Goal: Book appointment/travel/reservation

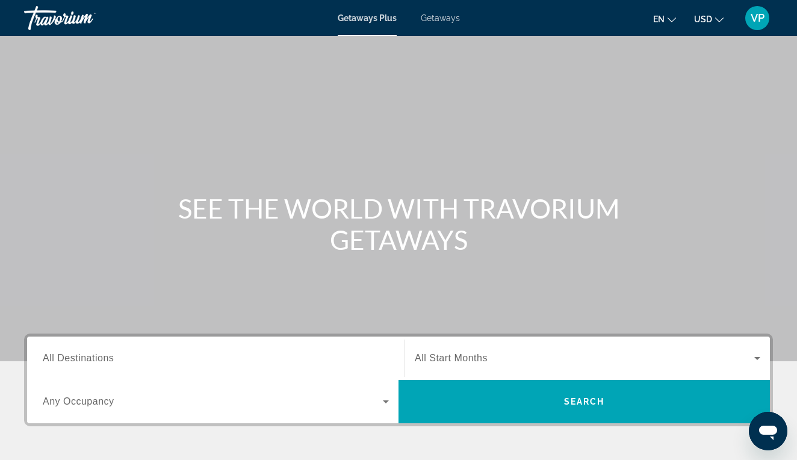
click at [108, 353] on span "All Destinations" at bounding box center [78, 358] width 71 height 10
click at [108, 353] on input "Destination All Destinations" at bounding box center [216, 359] width 346 height 14
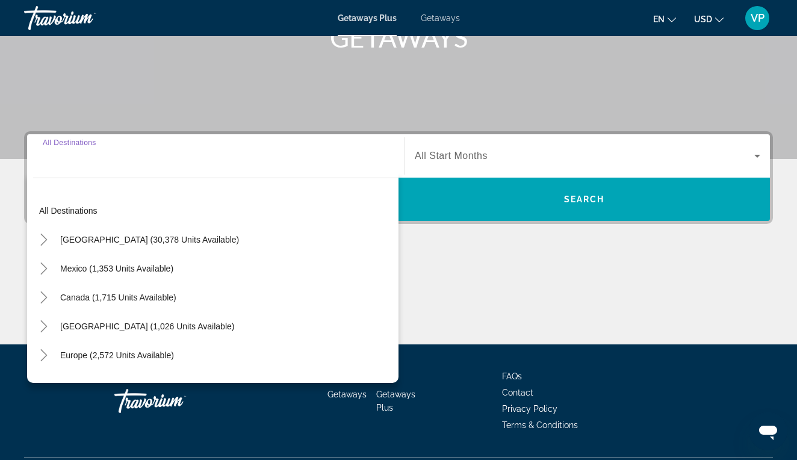
scroll to position [234, 0]
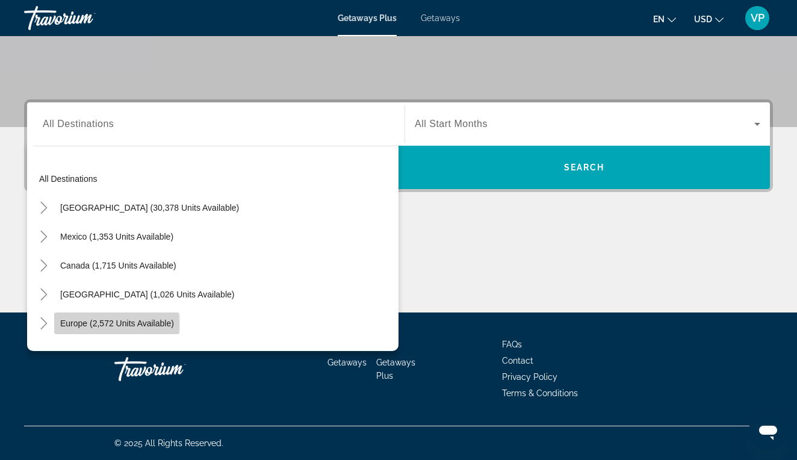
click at [79, 326] on span "Europe (2,572 units available)" at bounding box center [117, 324] width 114 height 10
type input "**********"
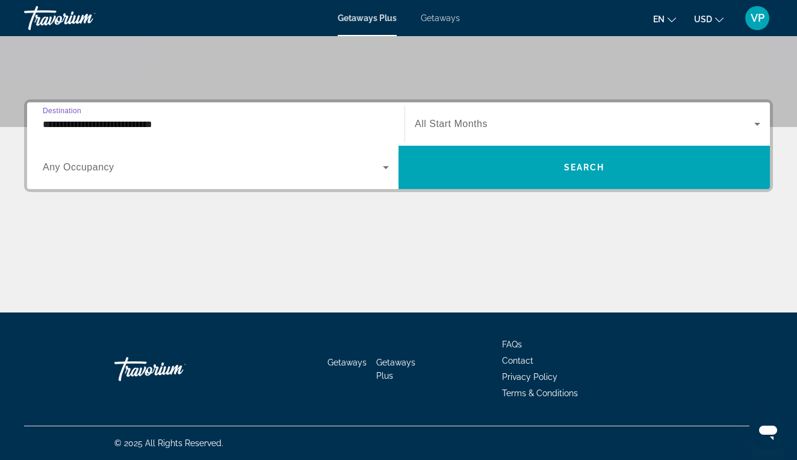
click at [468, 141] on div "Start Month All Start Months" at bounding box center [588, 123] width 366 height 43
click at [464, 131] on span "Search widget" at bounding box center [585, 124] width 340 height 14
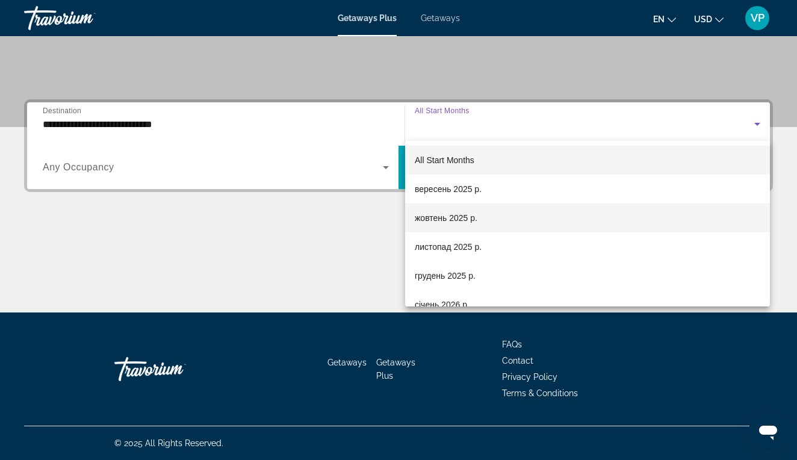
click at [454, 213] on span "жовтень 2025 р." at bounding box center [446, 218] width 63 height 14
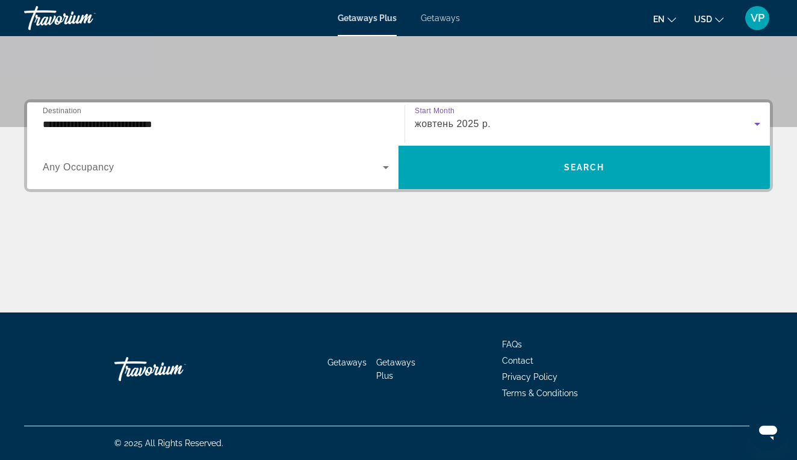
click at [223, 176] on div "Search widget" at bounding box center [216, 168] width 346 height 34
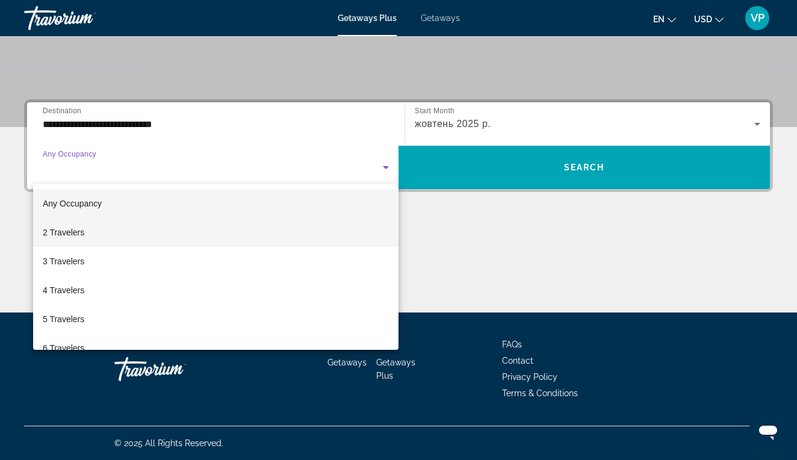
scroll to position [39, 0]
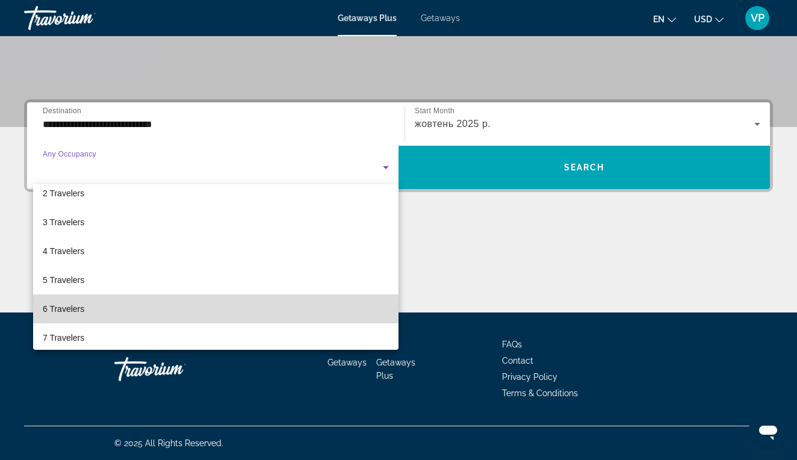
click at [105, 303] on mat-option "6 Travelers" at bounding box center [216, 308] width 366 height 29
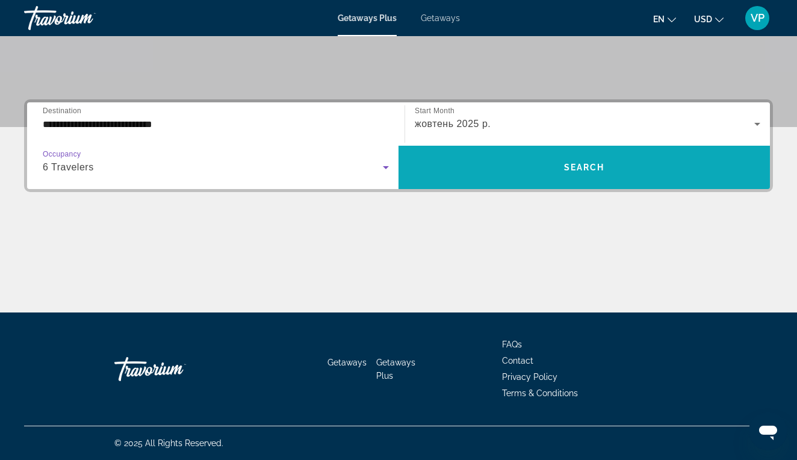
click at [506, 170] on span "Search widget" at bounding box center [585, 167] width 372 height 29
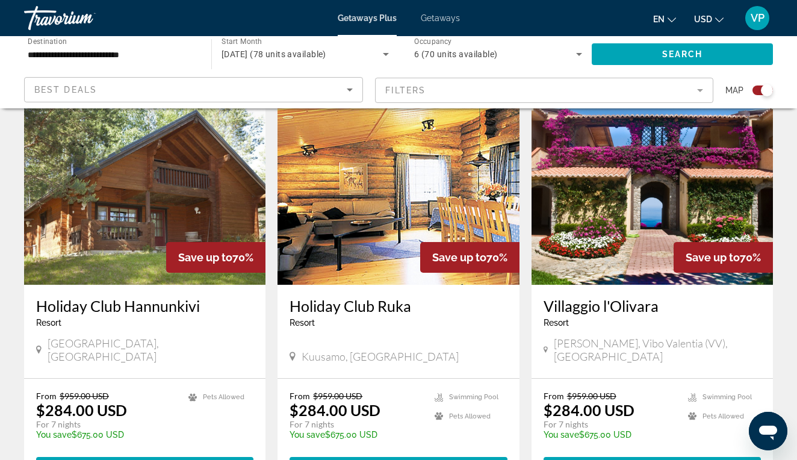
scroll to position [855, 0]
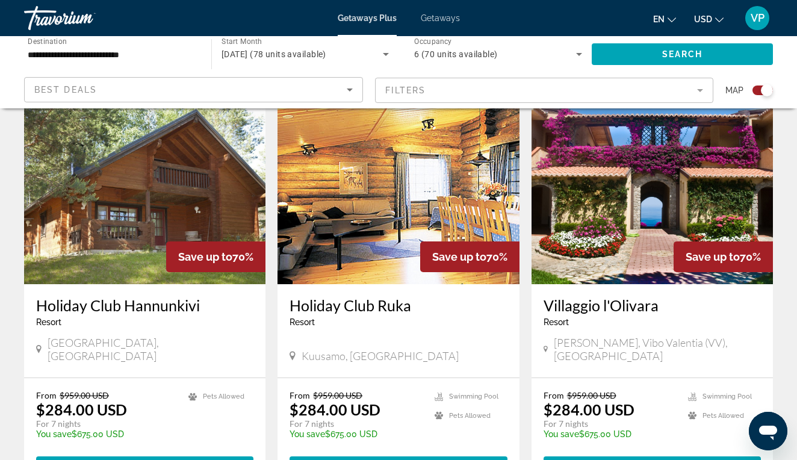
drag, startPoint x: 544, startPoint y: 282, endPoint x: 668, endPoint y: 291, distance: 125.0
click at [668, 291] on div "[GEOGRAPHIC_DATA] - This is an adults only resort [PERSON_NAME], Vibo Valentia …" at bounding box center [652, 330] width 241 height 93
copy h3 "Villaggio l'Olivara"
click at [618, 459] on span "View Resort" at bounding box center [629, 467] width 71 height 10
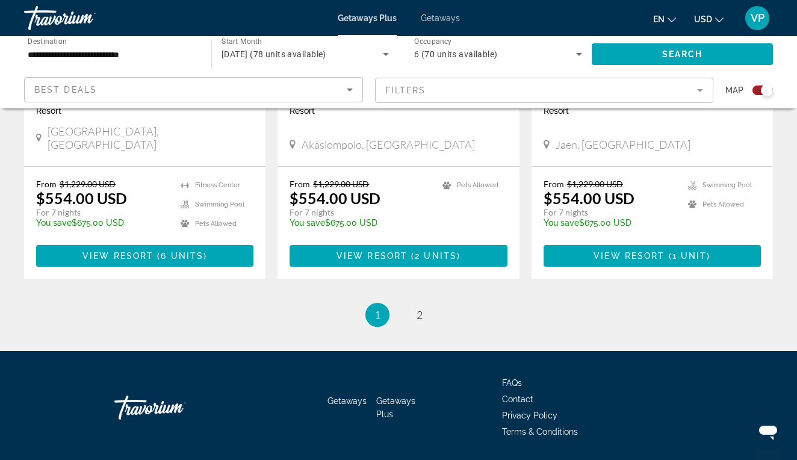
scroll to position [1898, 0]
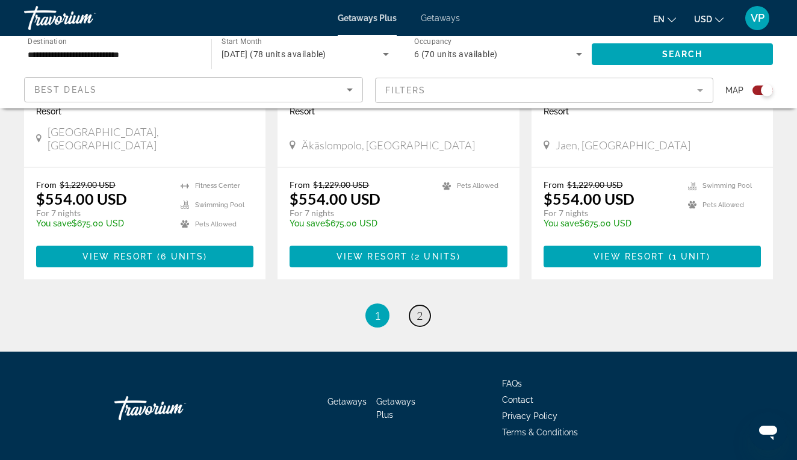
click at [419, 309] on span "2" at bounding box center [420, 315] width 6 height 13
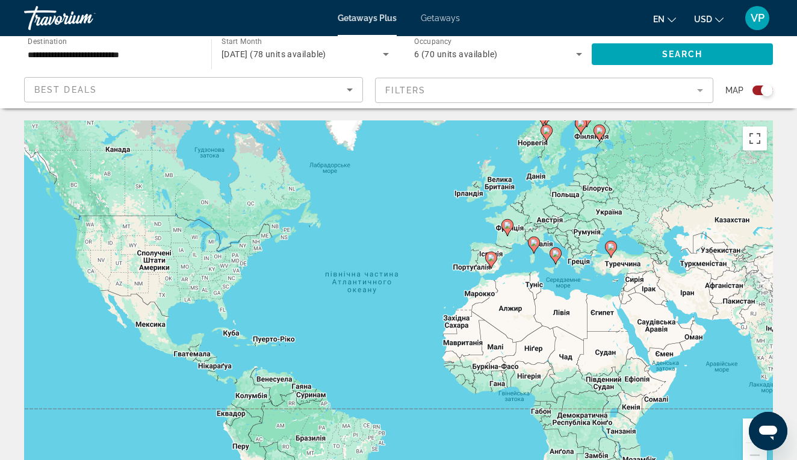
click at [387, 54] on icon "Search widget" at bounding box center [386, 54] width 6 height 3
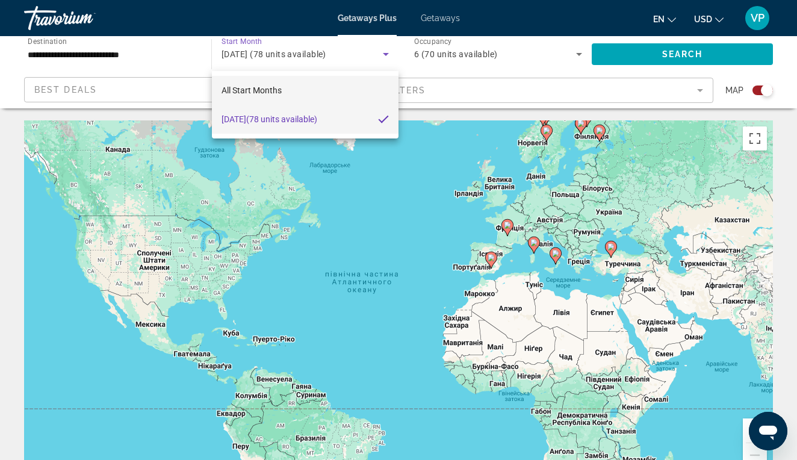
click at [341, 85] on mat-option "All Start Months" at bounding box center [305, 90] width 187 height 29
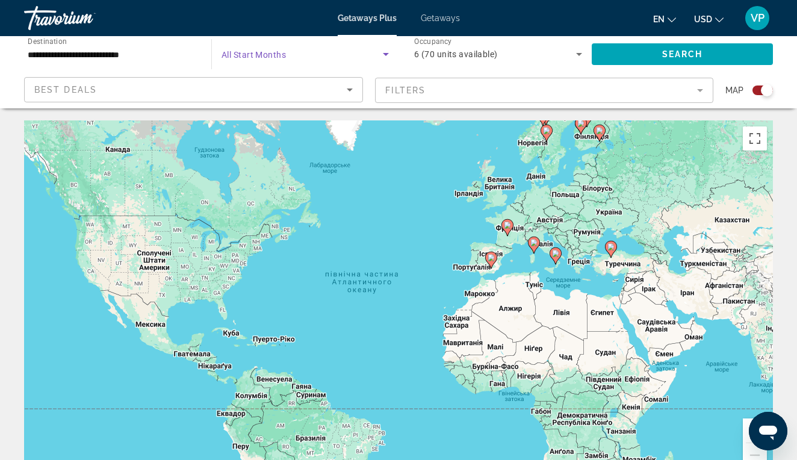
click at [369, 55] on span "Search widget" at bounding box center [302, 54] width 161 height 14
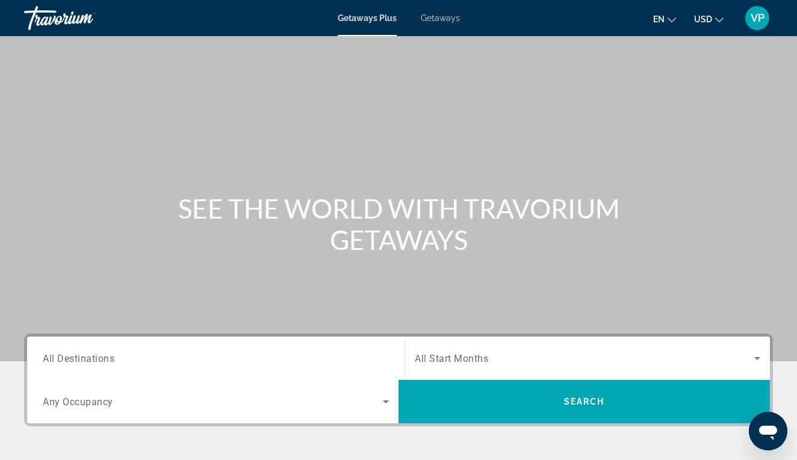
click at [185, 350] on div "Search widget" at bounding box center [216, 358] width 346 height 34
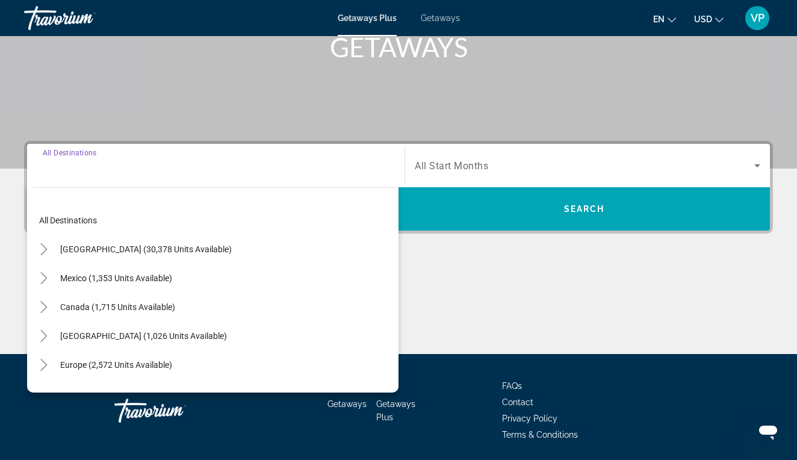
scroll to position [234, 0]
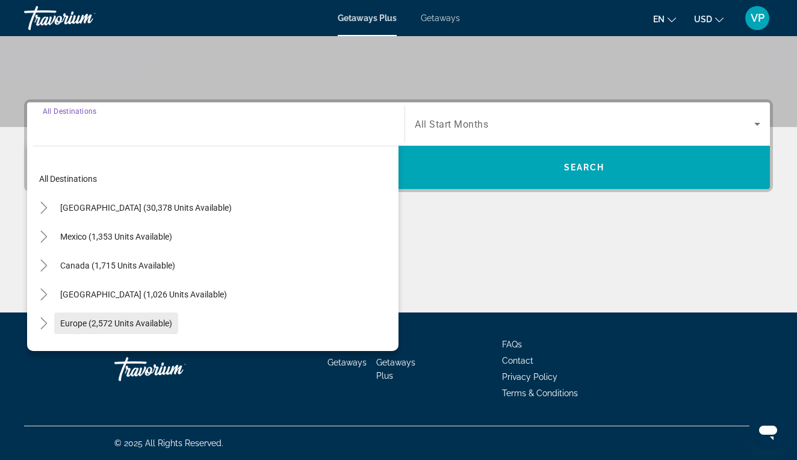
click at [109, 317] on span "Search widget" at bounding box center [116, 323] width 124 height 29
type input "**********"
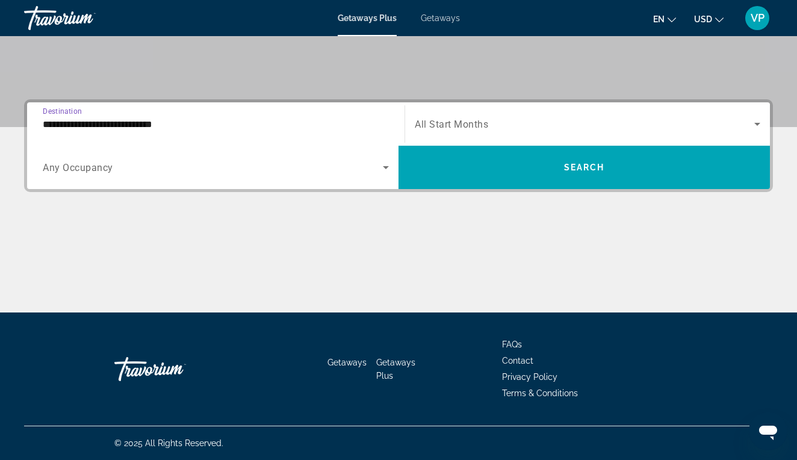
click at [481, 131] on div "Search widget" at bounding box center [588, 124] width 346 height 34
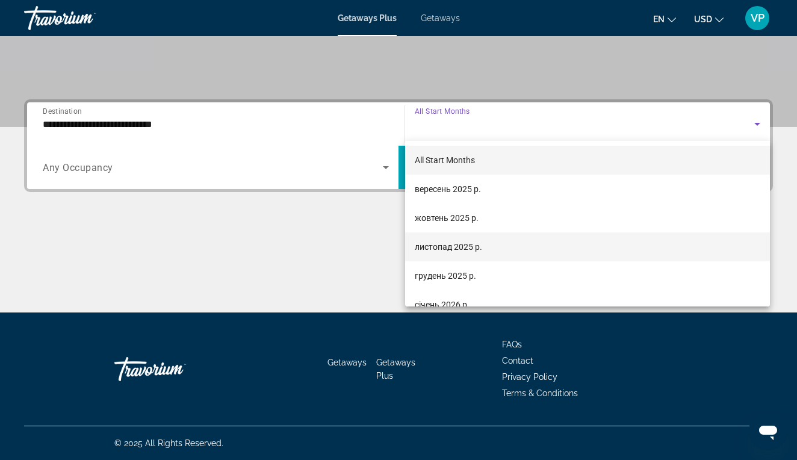
click at [455, 254] on span "листопад 2025 р." at bounding box center [448, 247] width 67 height 14
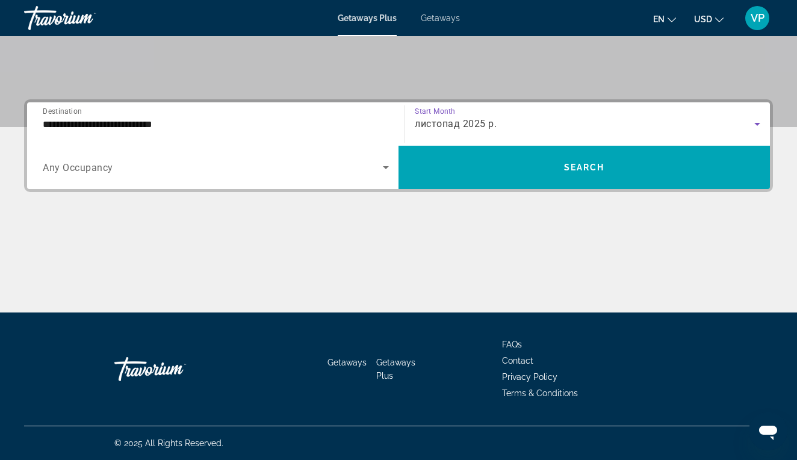
click at [164, 179] on div "Search widget" at bounding box center [216, 168] width 346 height 34
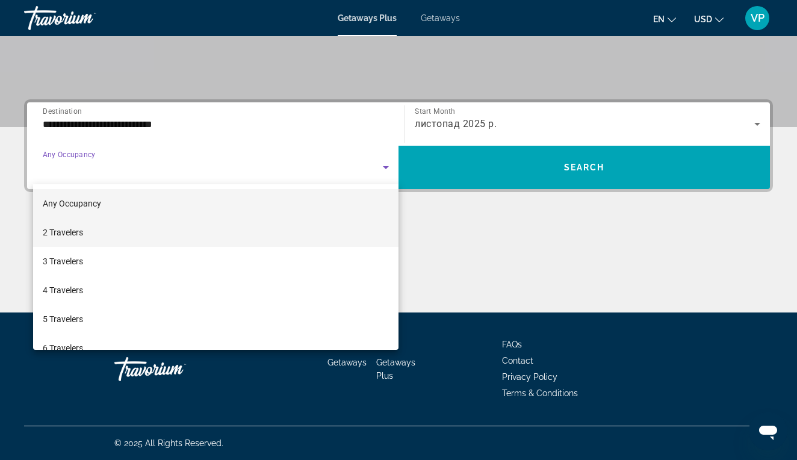
scroll to position [39, 0]
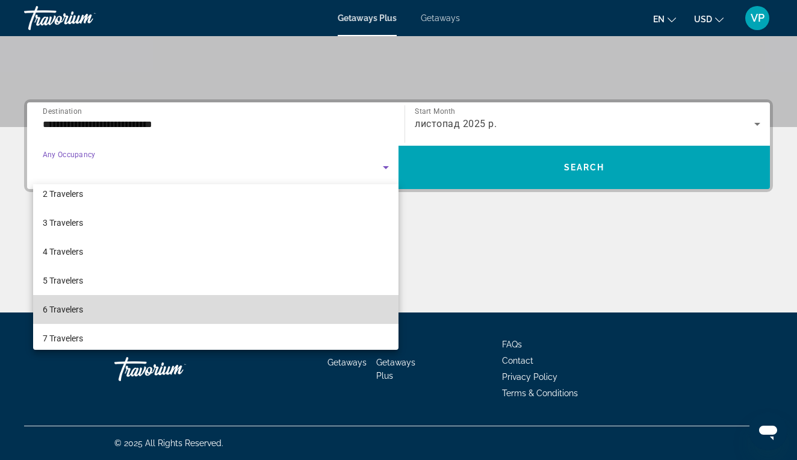
click at [129, 299] on mat-option "6 Travelers" at bounding box center [216, 309] width 366 height 29
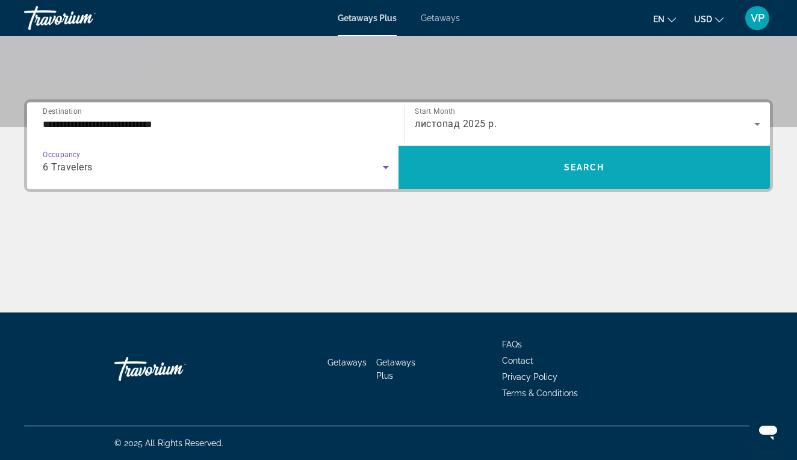
click at [508, 175] on span "Search widget" at bounding box center [585, 167] width 372 height 29
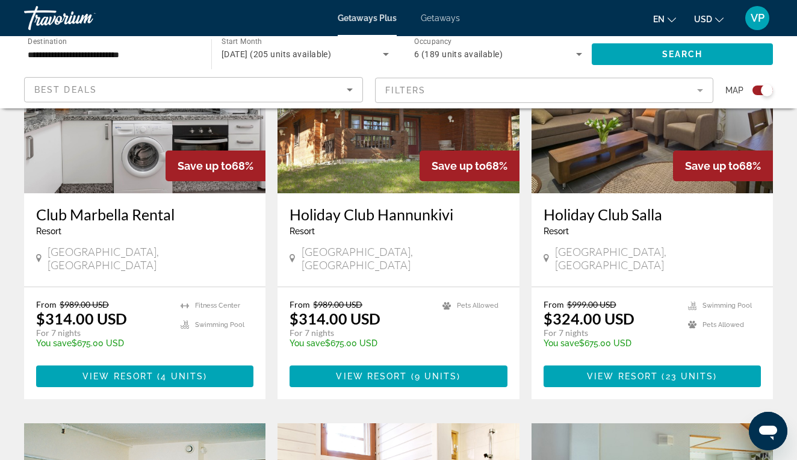
scroll to position [1367, 0]
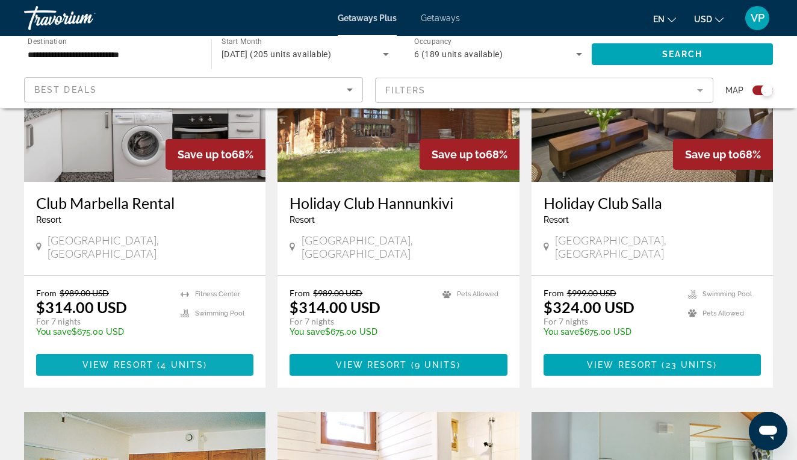
click at [169, 360] on span "4 units" at bounding box center [182, 365] width 43 height 10
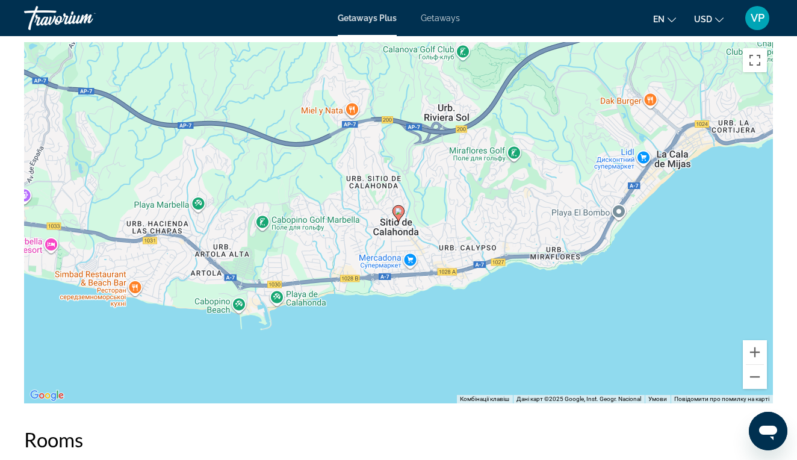
scroll to position [1802, 0]
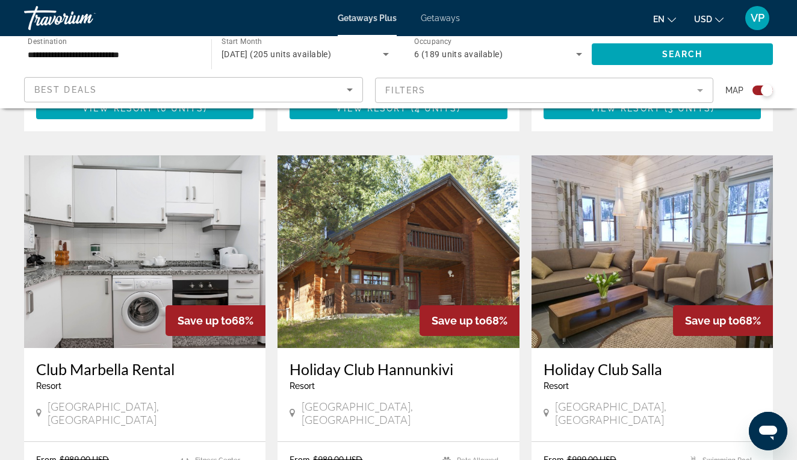
scroll to position [1203, 0]
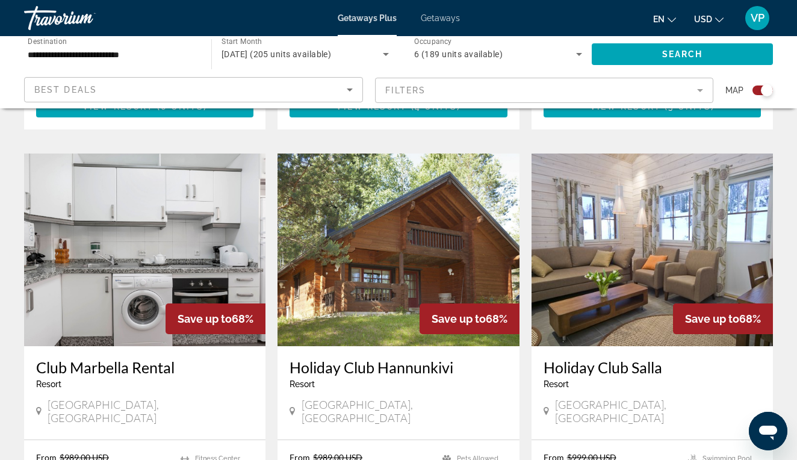
click at [181, 232] on img "Main content" at bounding box center [144, 250] width 241 height 193
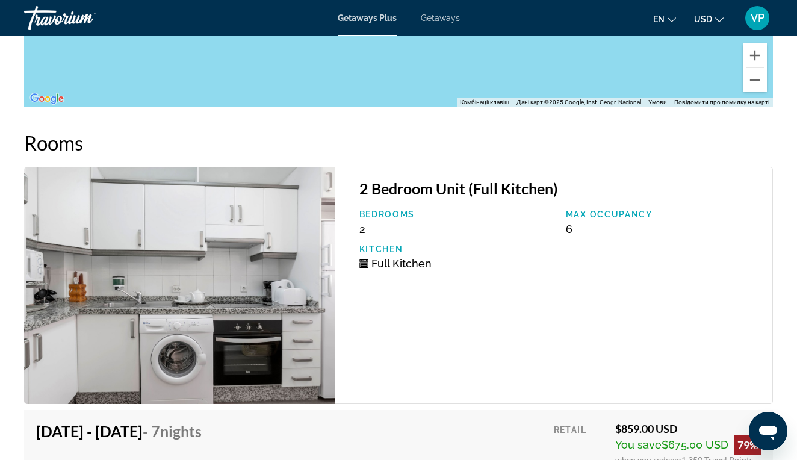
scroll to position [2085, 0]
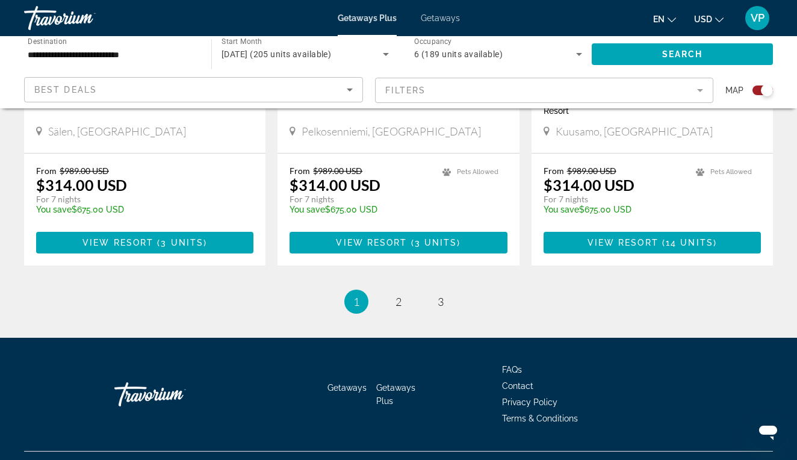
scroll to position [1916, 0]
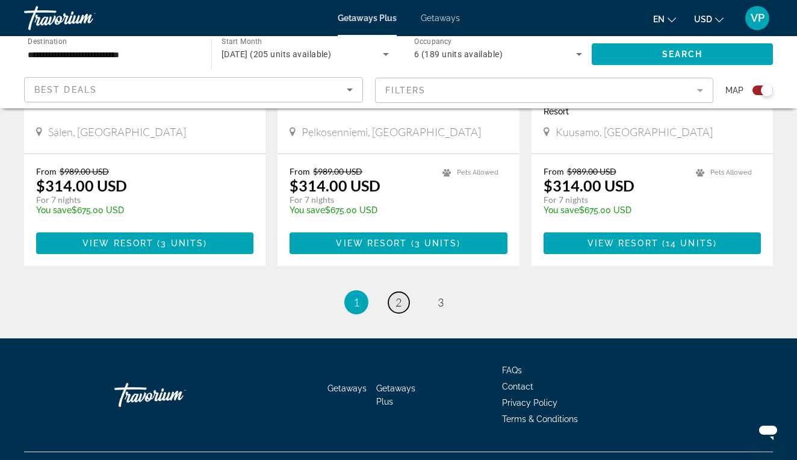
click at [391, 292] on link "page 2" at bounding box center [398, 302] width 21 height 21
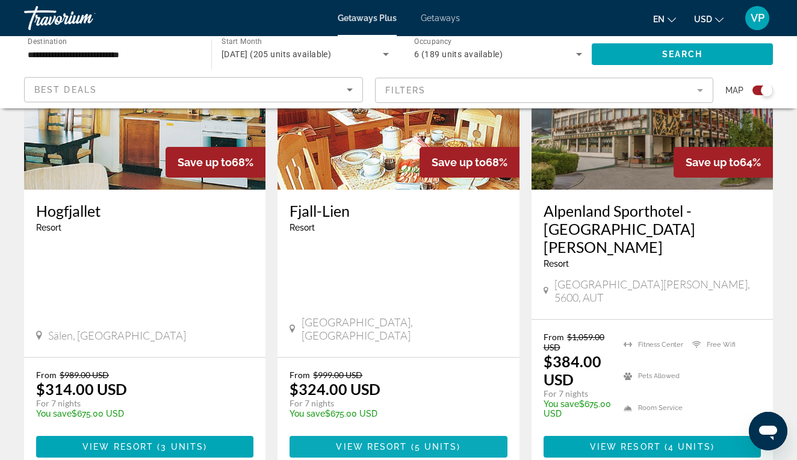
scroll to position [524, 0]
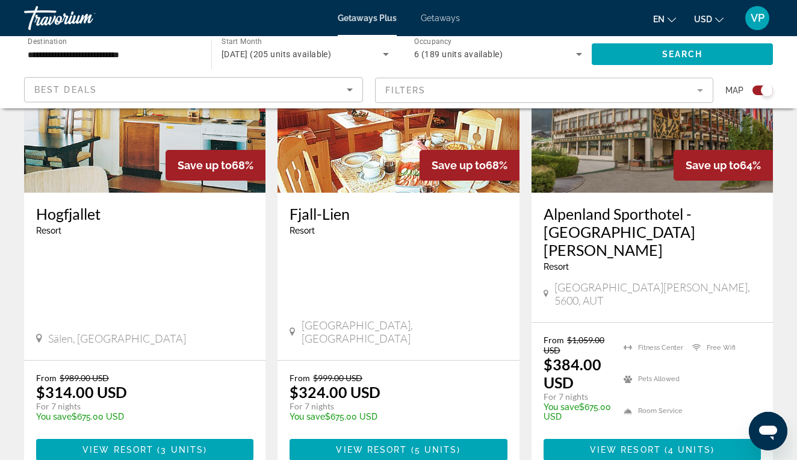
click at [331, 58] on span "[DATE] (205 units available)" at bounding box center [277, 54] width 110 height 10
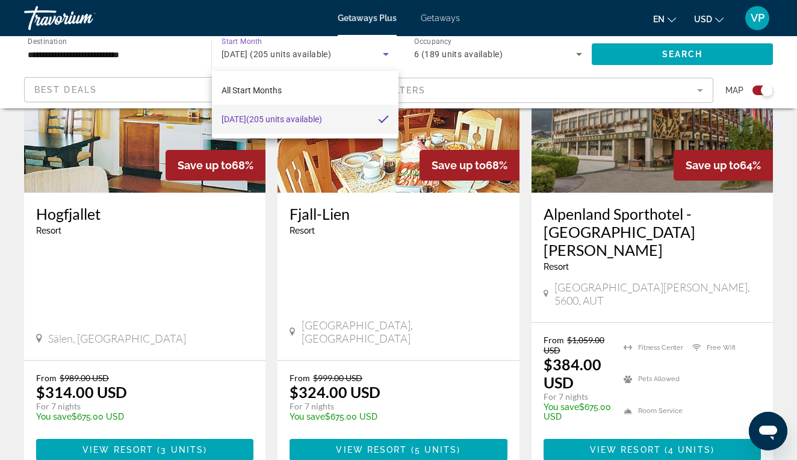
click at [345, 58] on div at bounding box center [398, 230] width 797 height 460
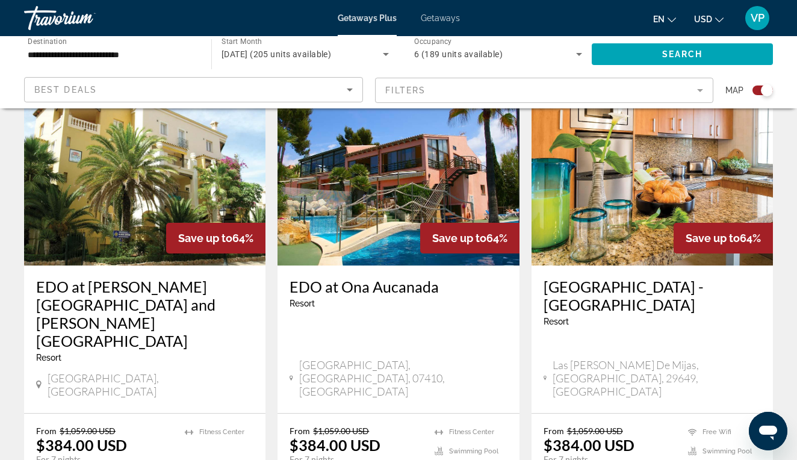
scroll to position [962, 0]
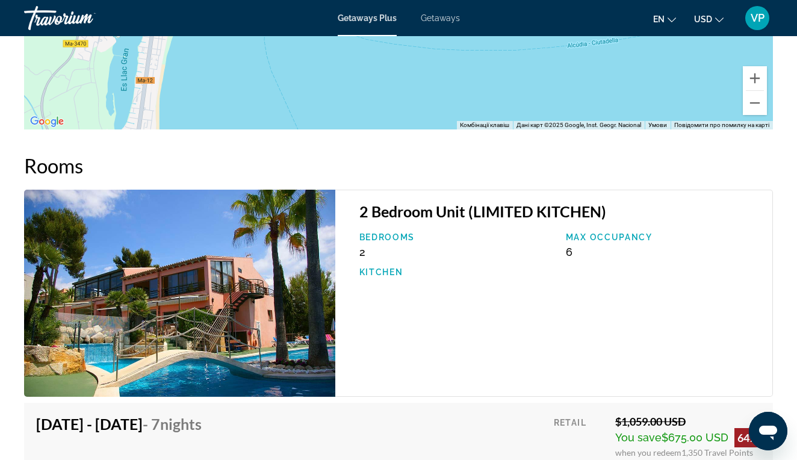
scroll to position [1711, 0]
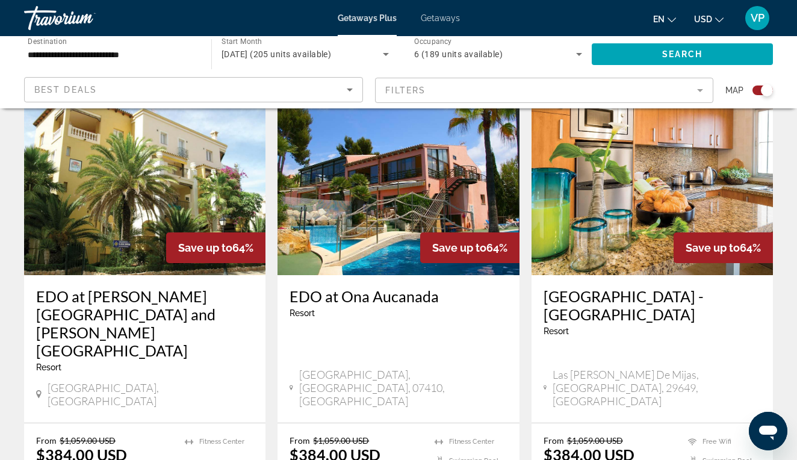
scroll to position [924, 0]
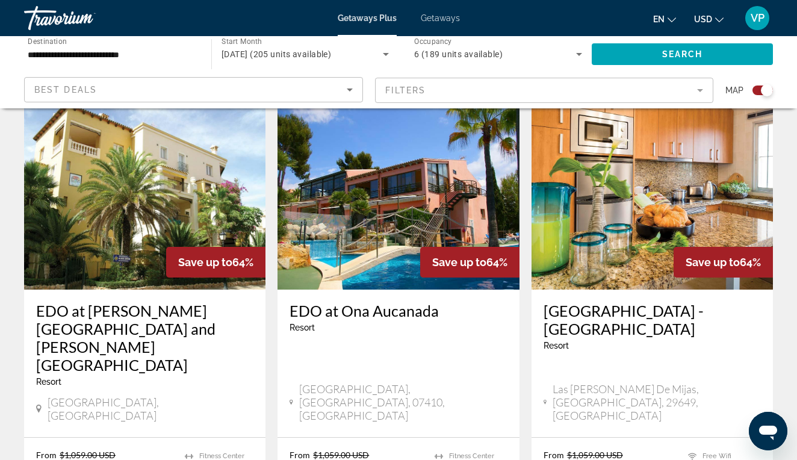
click at [660, 145] on img "Main content" at bounding box center [652, 193] width 241 height 193
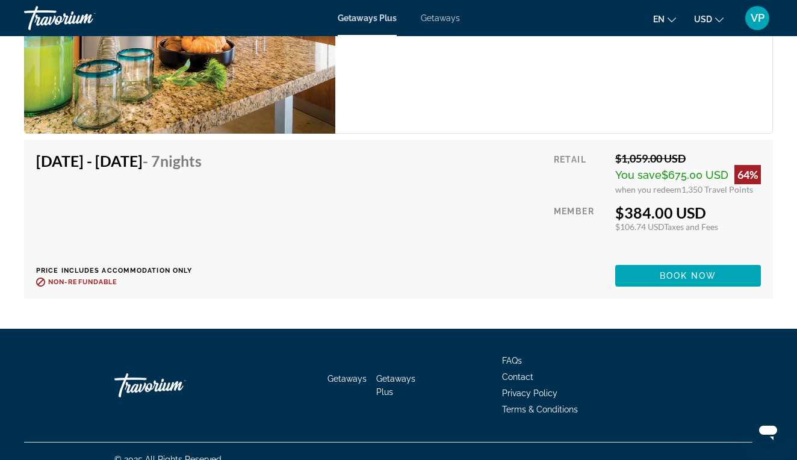
scroll to position [2424, 0]
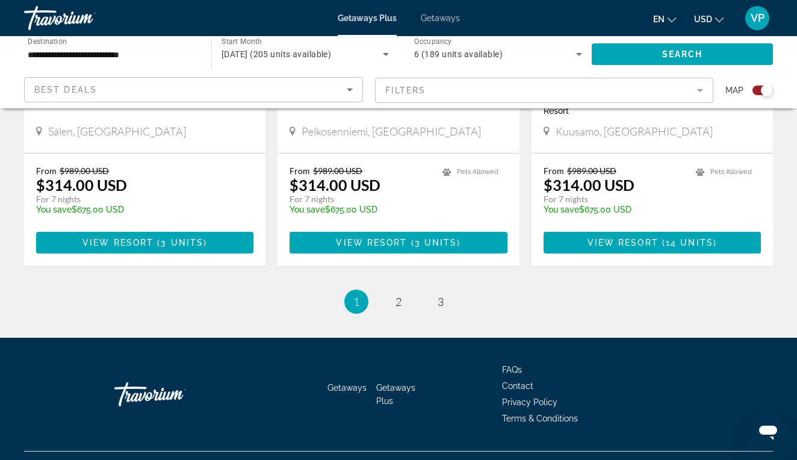
scroll to position [1916, 0]
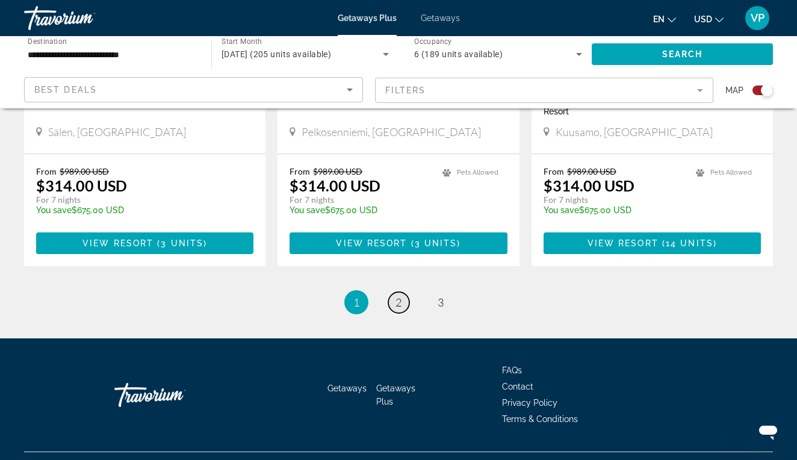
click at [396, 296] on span "2" at bounding box center [399, 302] width 6 height 13
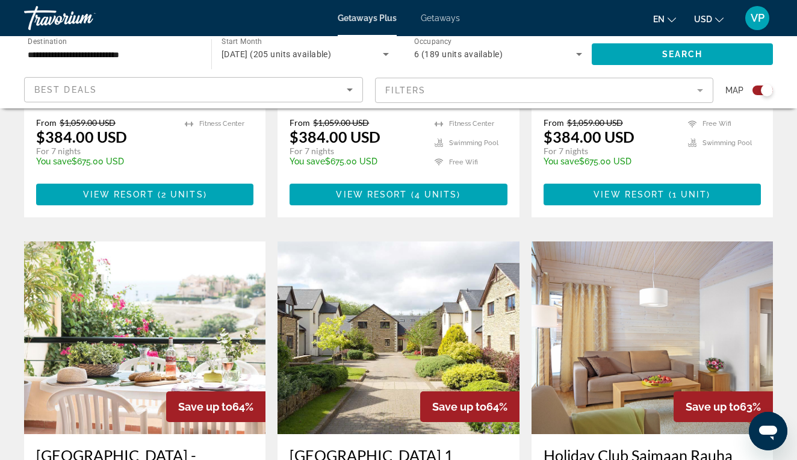
scroll to position [1252, 0]
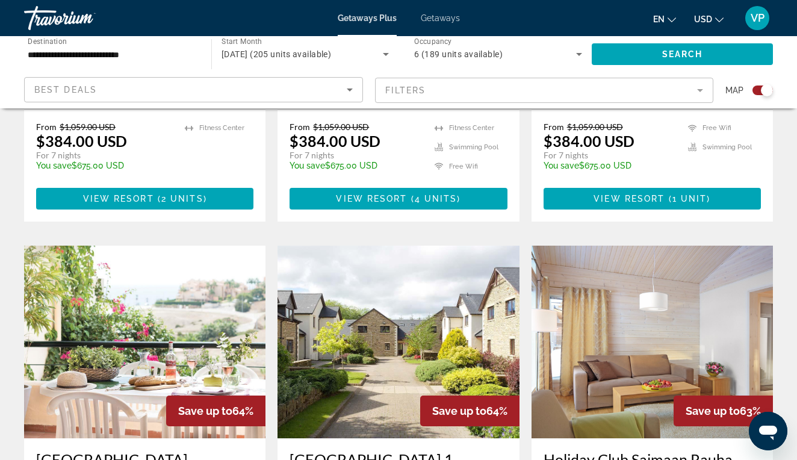
click at [179, 249] on img "Main content" at bounding box center [144, 342] width 241 height 193
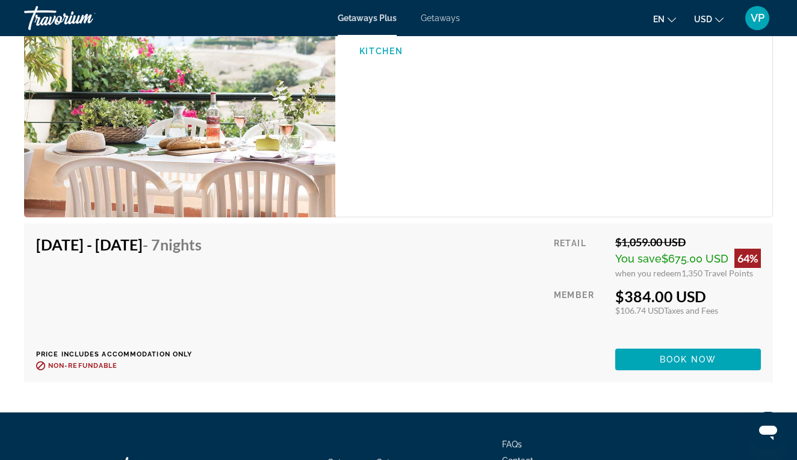
scroll to position [2394, 0]
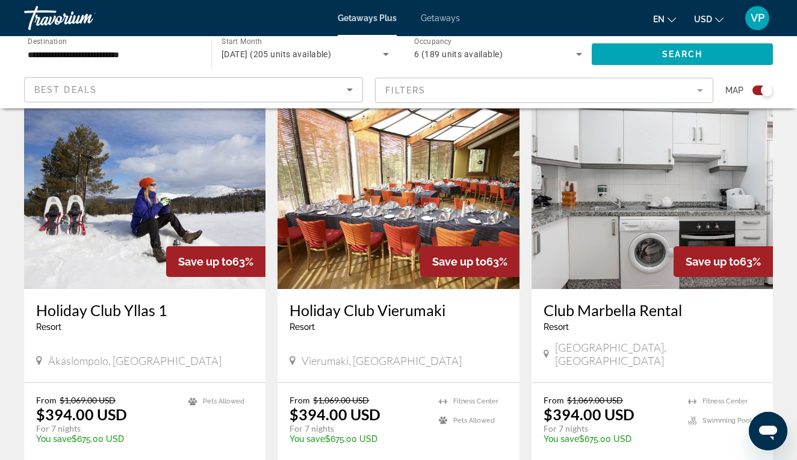
scroll to position [1858, 0]
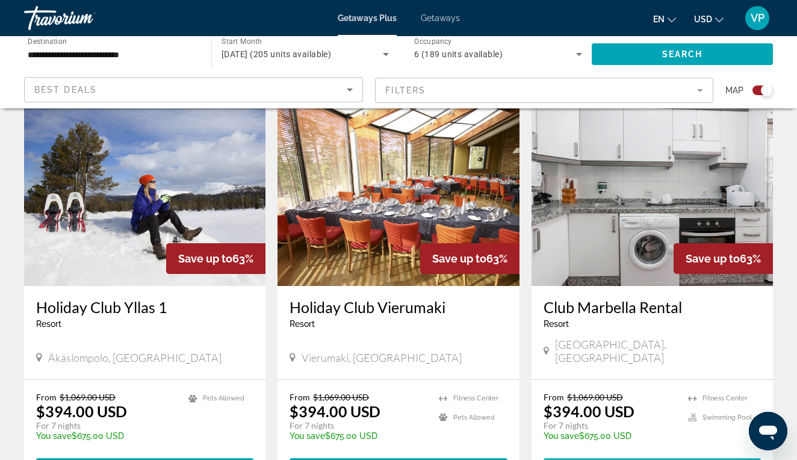
click at [644, 455] on span "Main content" at bounding box center [652, 469] width 217 height 29
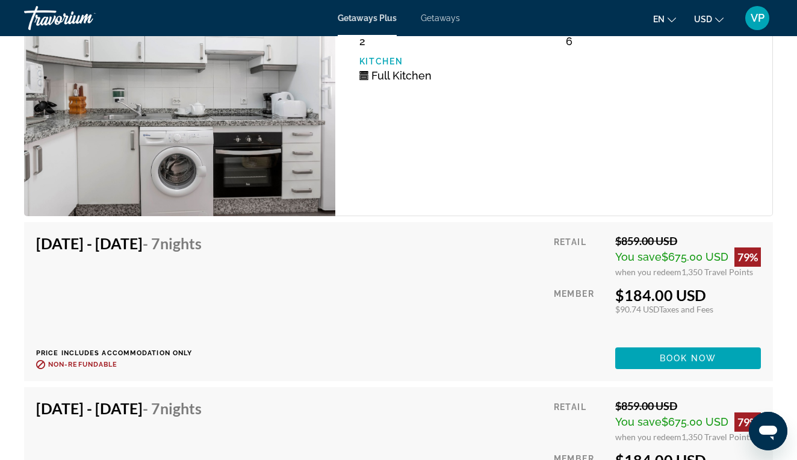
scroll to position [2289, 0]
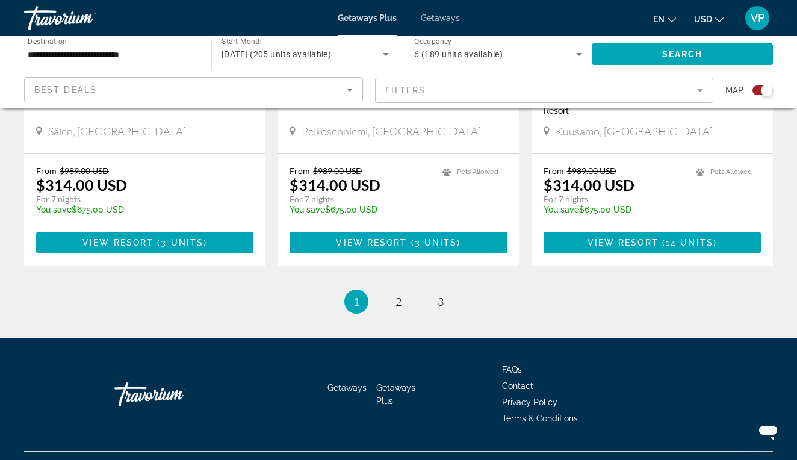
scroll to position [1916, 0]
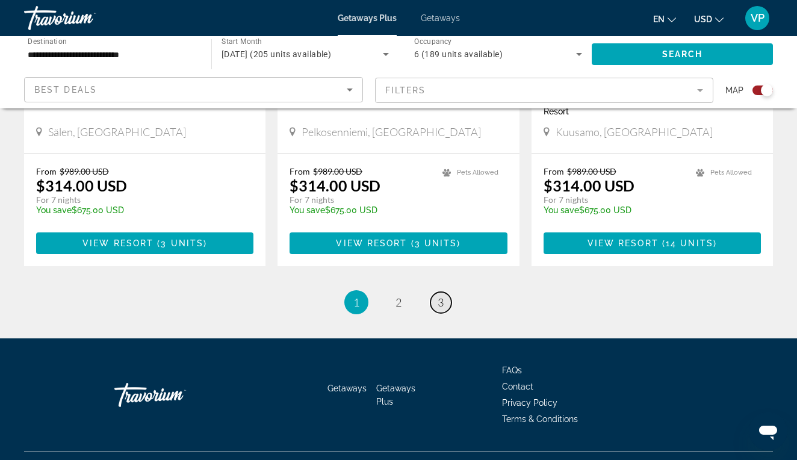
click at [445, 292] on link "page 3" at bounding box center [441, 302] width 21 height 21
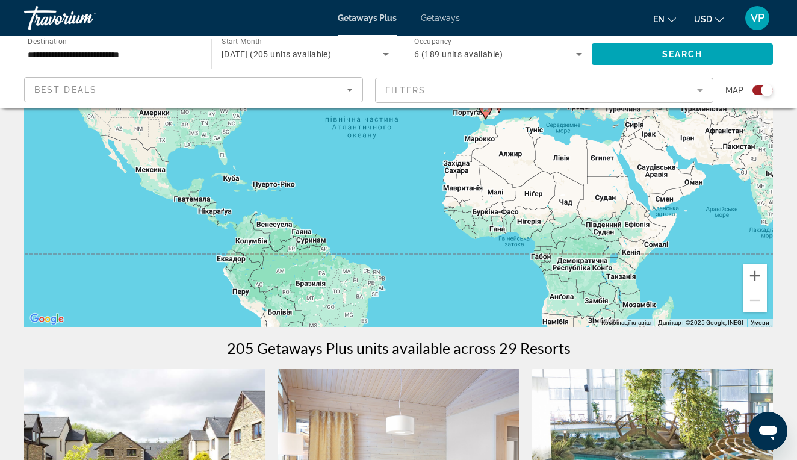
scroll to position [10, 0]
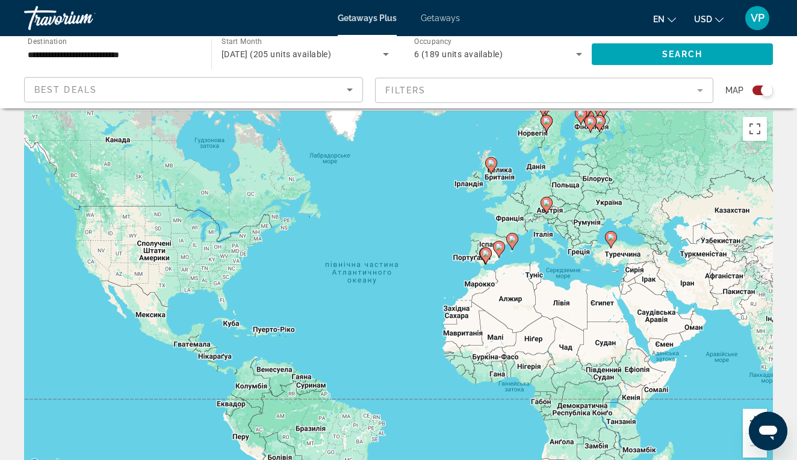
click at [749, 23] on div "VP" at bounding box center [758, 18] width 24 height 24
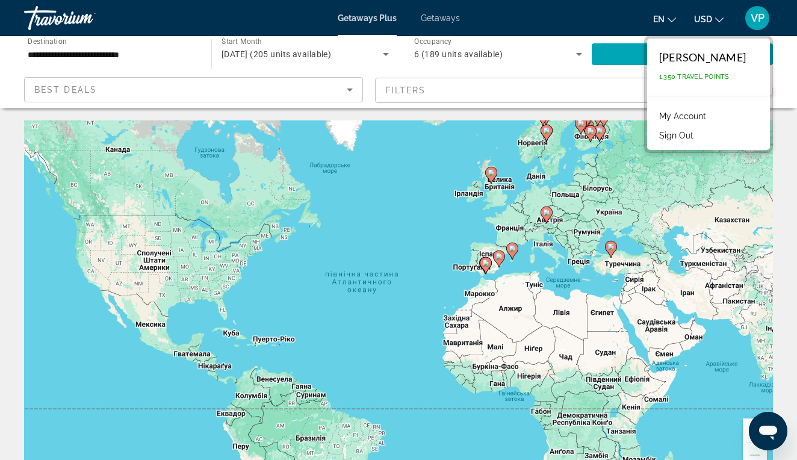
scroll to position [0, 0]
click at [447, 19] on span "Getaways" at bounding box center [440, 18] width 39 height 10
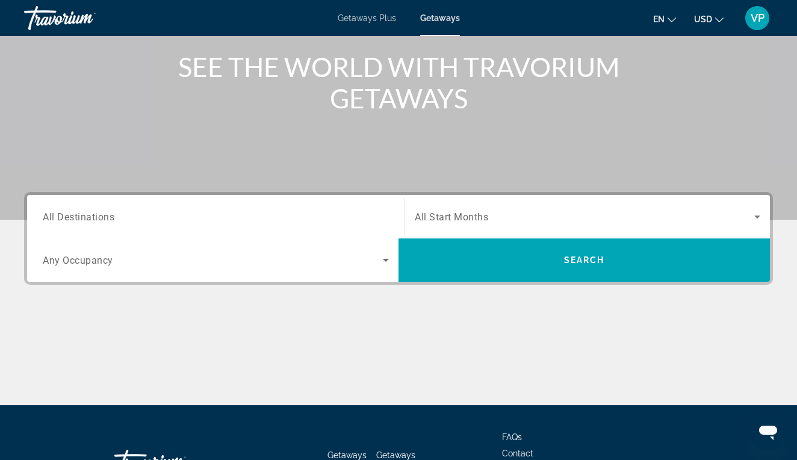
click at [227, 226] on div "Search widget" at bounding box center [216, 217] width 346 height 34
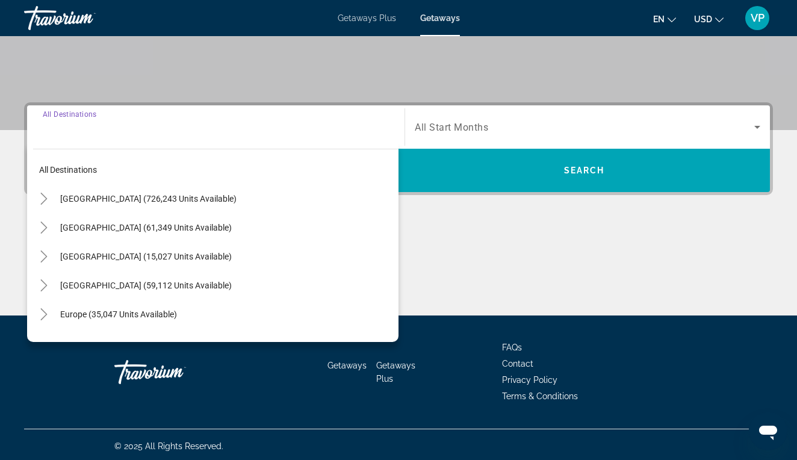
scroll to position [234, 0]
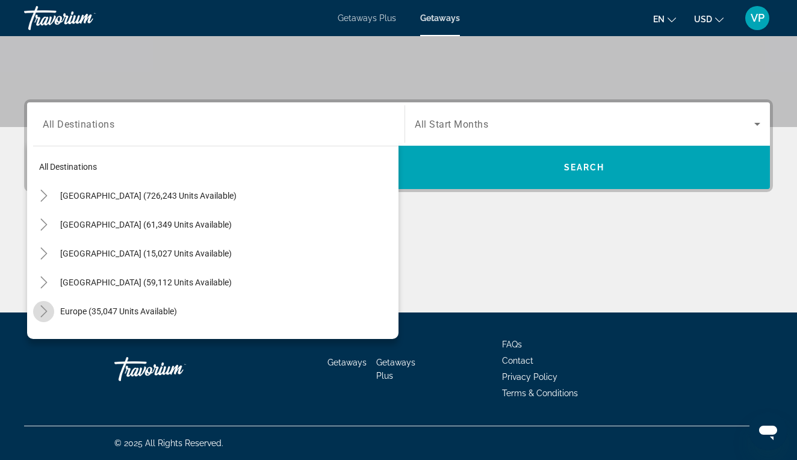
click at [43, 310] on icon "Toggle Europe (35,047 units available)" at bounding box center [44, 311] width 12 height 12
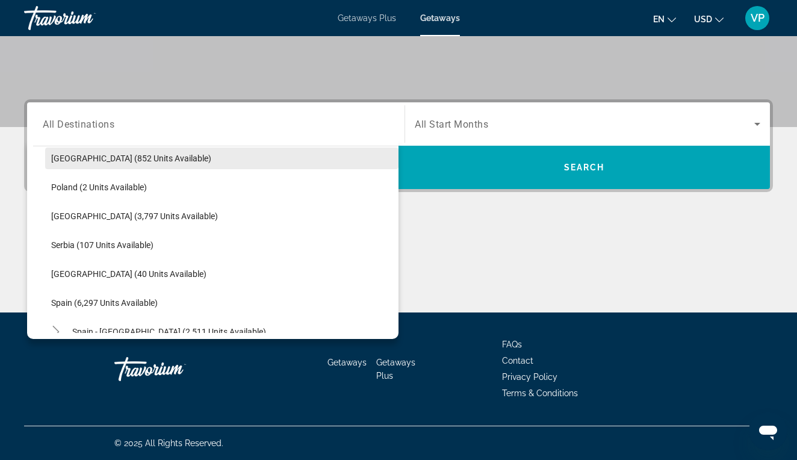
scroll to position [552, 0]
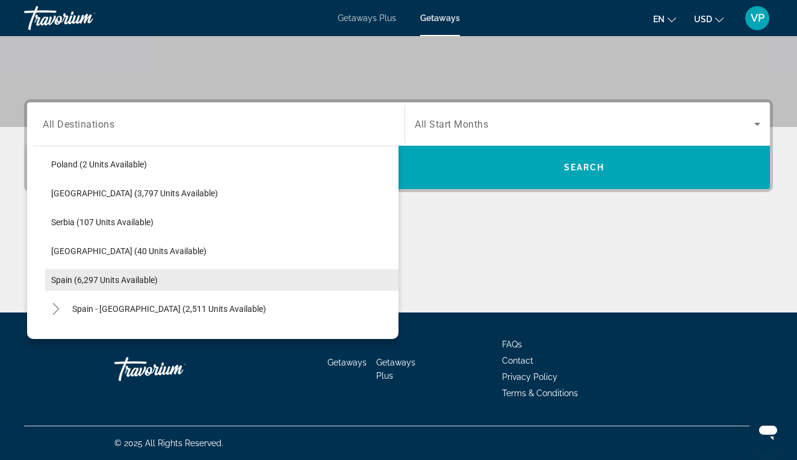
click at [96, 278] on span "Spain (6,297 units available)" at bounding box center [104, 280] width 107 height 10
type input "**********"
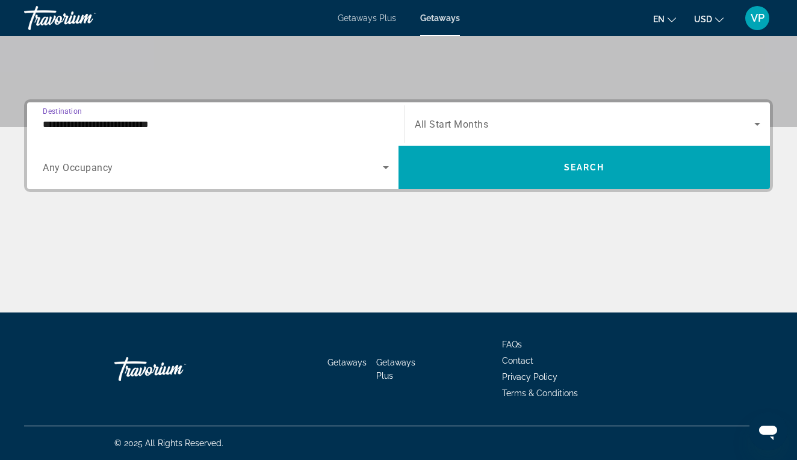
click at [458, 126] on span "All Start Months" at bounding box center [451, 124] width 73 height 11
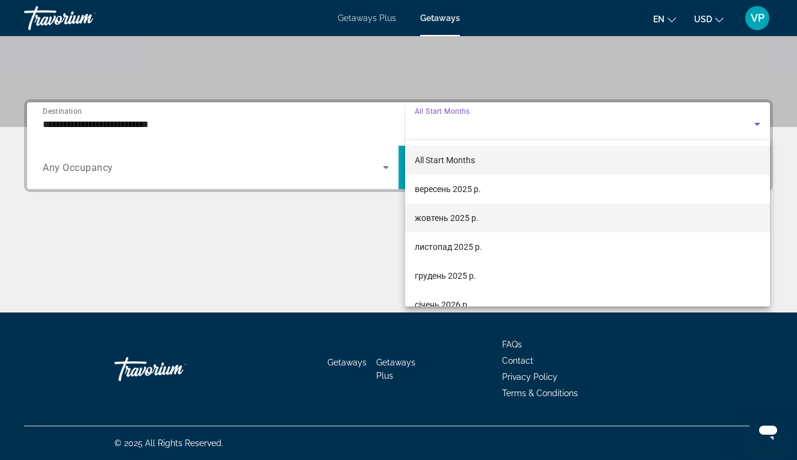
click at [454, 229] on mat-option "жовтень 2025 р." at bounding box center [587, 218] width 365 height 29
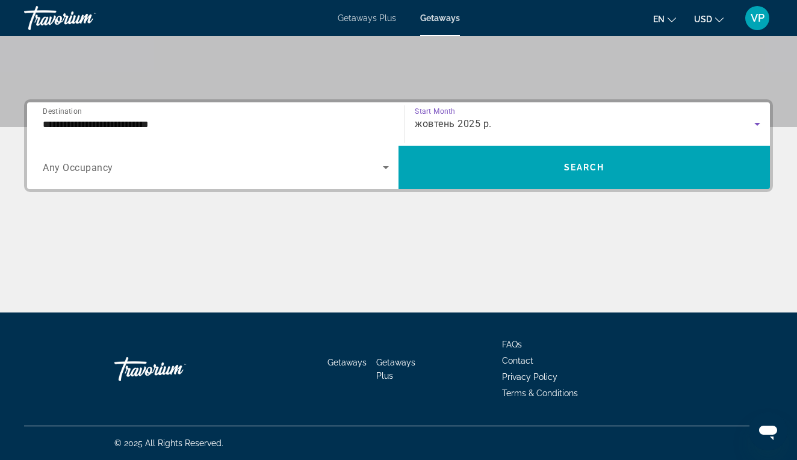
click at [244, 182] on div "Search widget" at bounding box center [216, 168] width 346 height 34
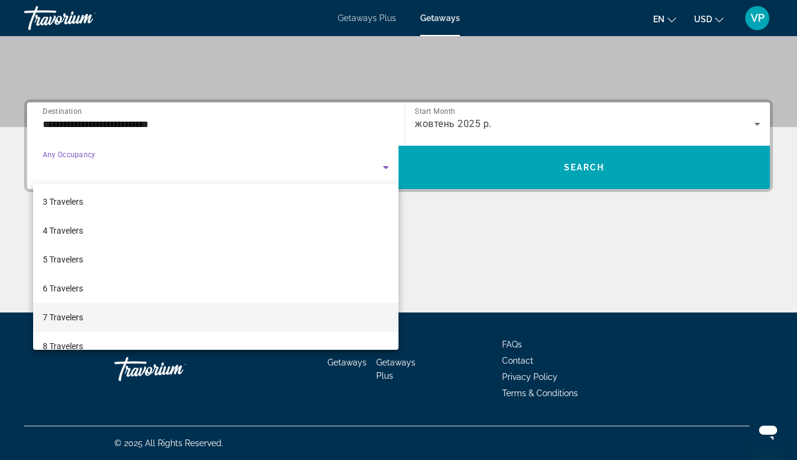
scroll to position [61, 0]
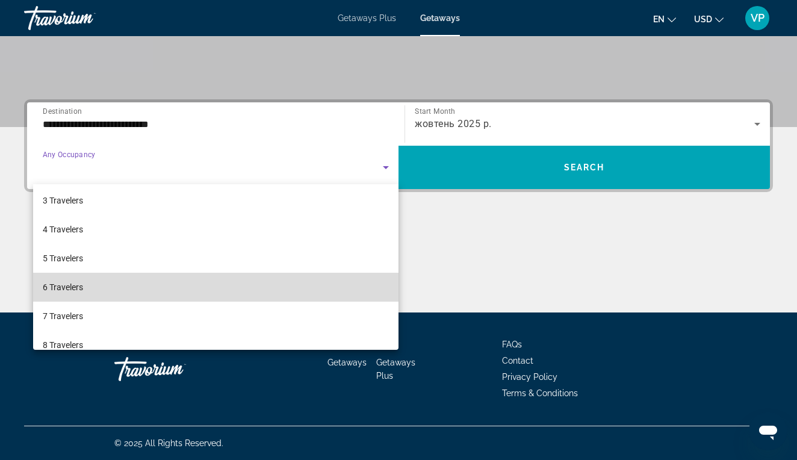
click at [93, 290] on mat-option "6 Travelers" at bounding box center [216, 287] width 366 height 29
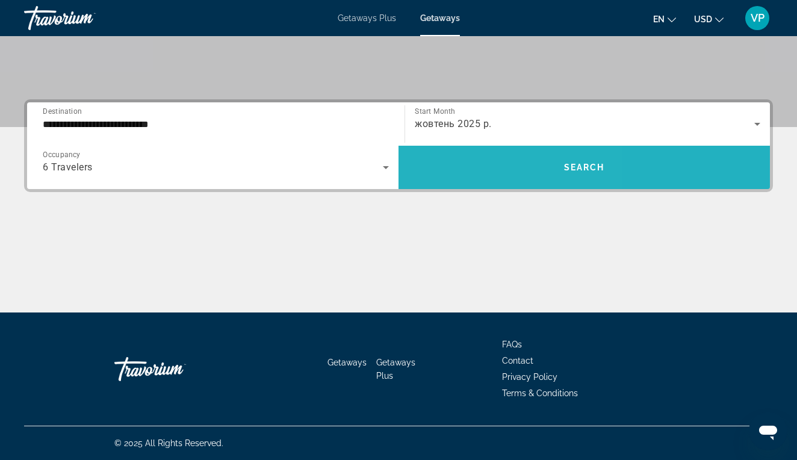
click at [467, 164] on span "Search widget" at bounding box center [585, 167] width 372 height 29
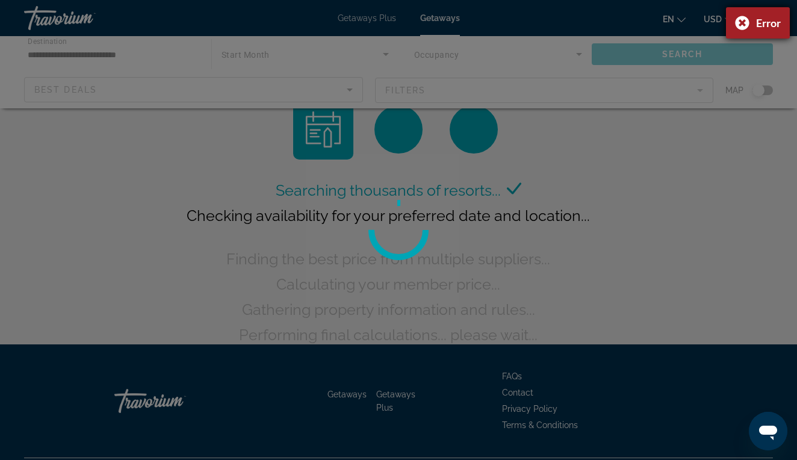
click at [741, 26] on div "Error" at bounding box center [758, 22] width 64 height 31
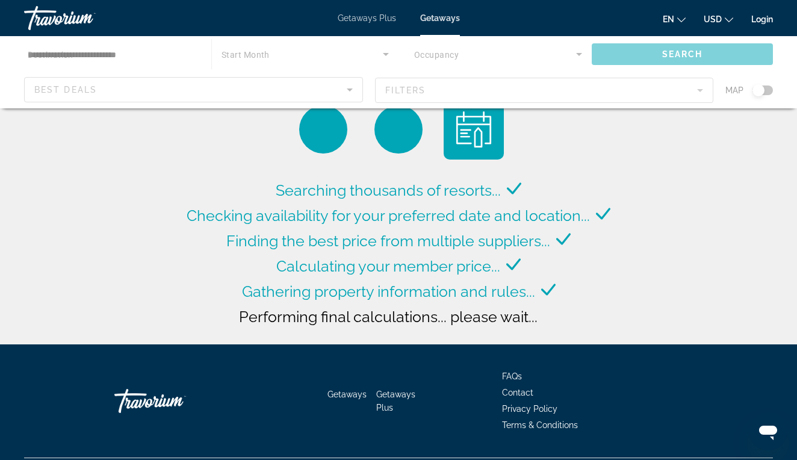
click at [363, 30] on div "Getaways Plus Getaways en English Español Français Italiano Português русский U…" at bounding box center [398, 17] width 797 height 31
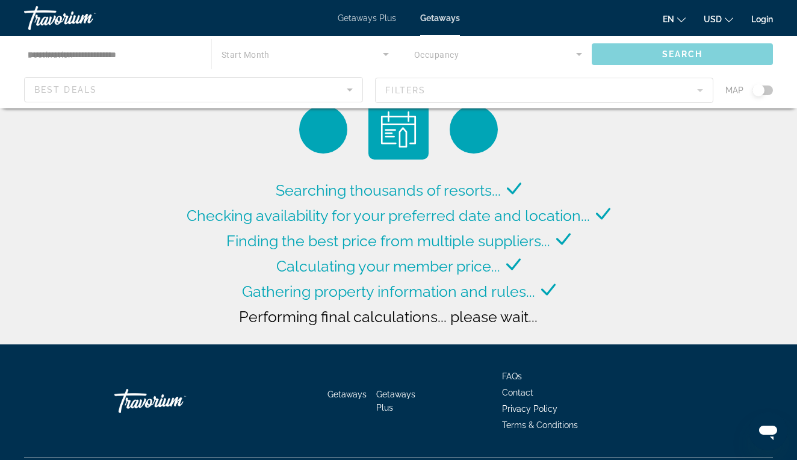
click at [372, 18] on span "Getaways Plus" at bounding box center [367, 18] width 58 height 10
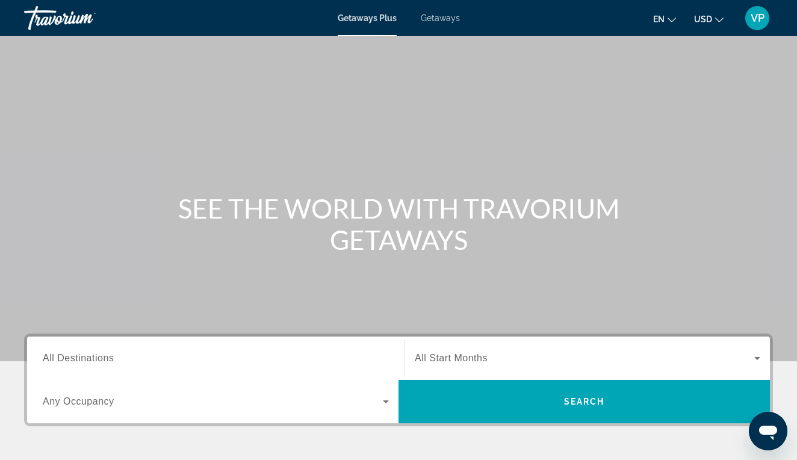
click at [441, 22] on span "Getaways" at bounding box center [440, 18] width 39 height 10
click at [662, 14] on span "en" at bounding box center [658, 19] width 11 height 10
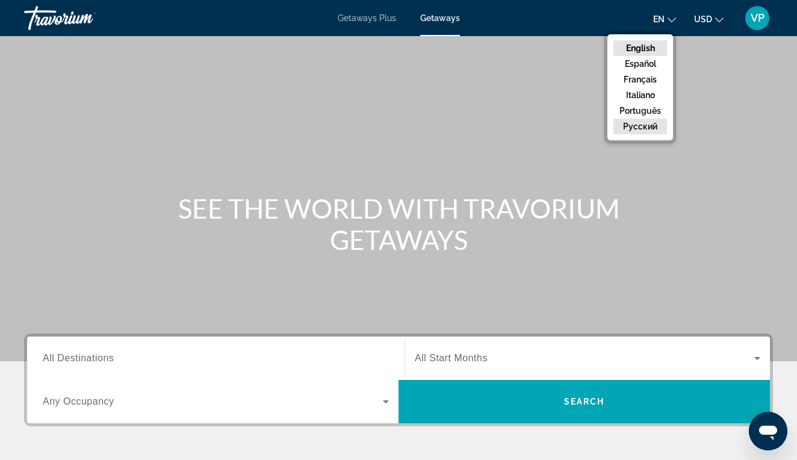
click at [645, 123] on button "русский" at bounding box center [641, 127] width 54 height 16
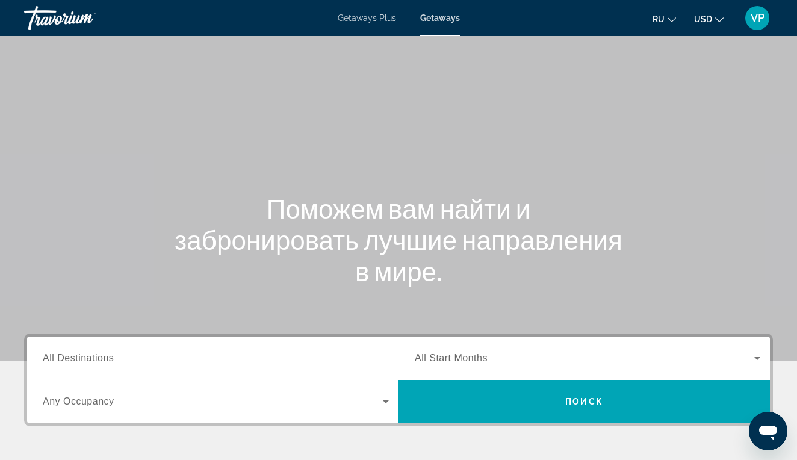
click at [706, 18] on span "USD" at bounding box center [703, 19] width 18 height 10
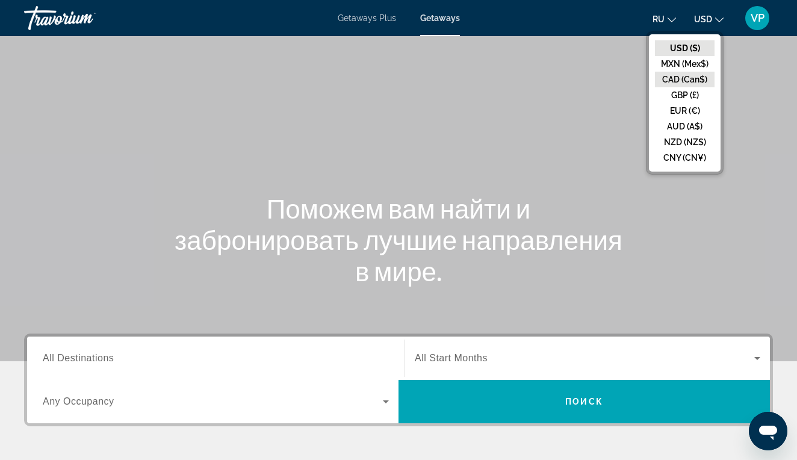
click at [688, 76] on button "CAD (Can$)" at bounding box center [685, 80] width 60 height 16
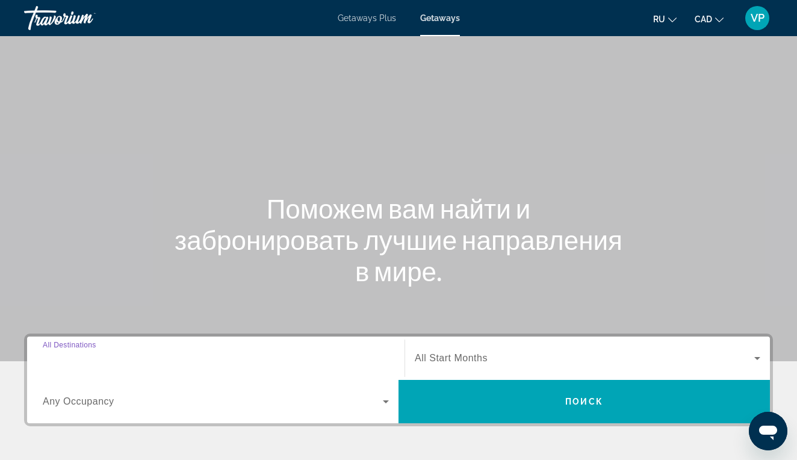
click at [213, 352] on input "Destination All Destinations" at bounding box center [216, 359] width 346 height 14
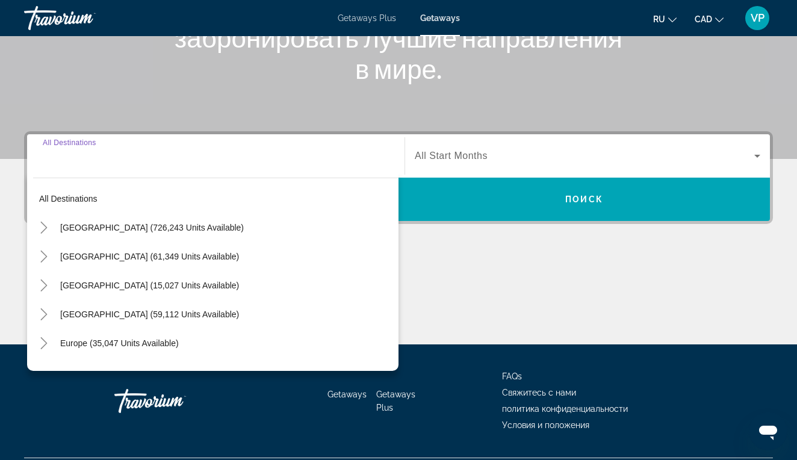
scroll to position [234, 0]
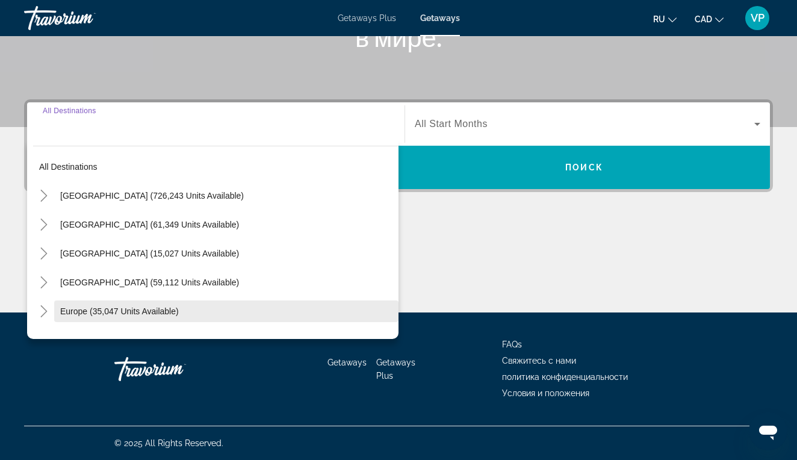
click at [131, 311] on span "Europe (35,047 units available)" at bounding box center [119, 312] width 119 height 10
type input "**********"
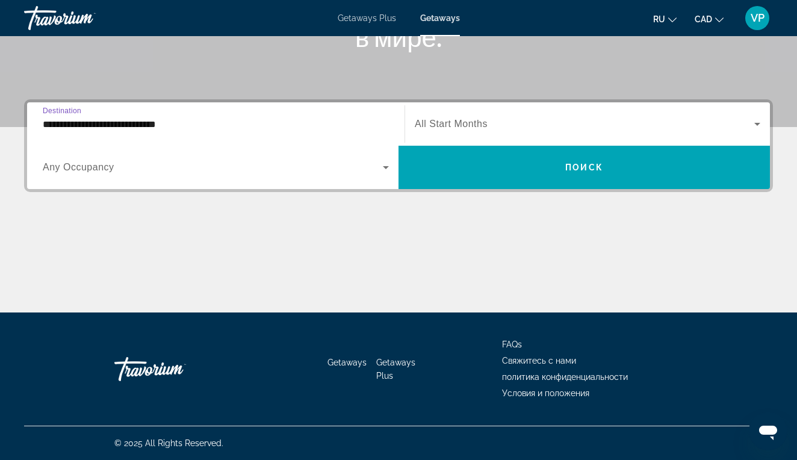
click at [460, 126] on span "All Start Months" at bounding box center [451, 124] width 73 height 10
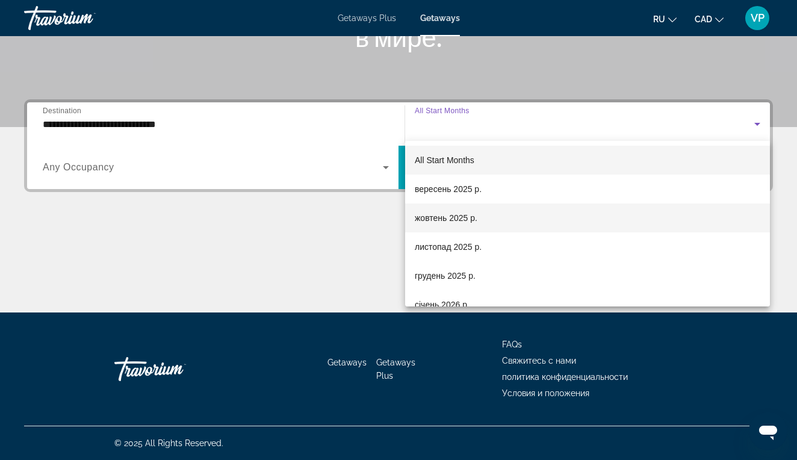
click at [450, 217] on span "жовтень 2025 р." at bounding box center [446, 218] width 63 height 14
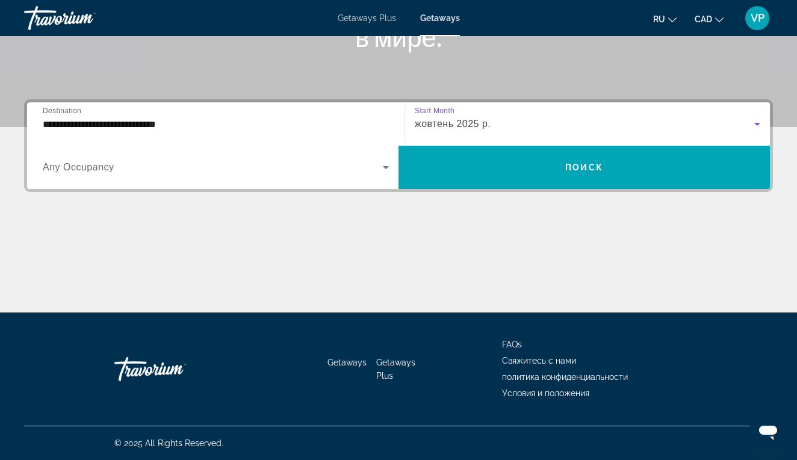
click at [262, 162] on span "Search widget" at bounding box center [213, 167] width 340 height 14
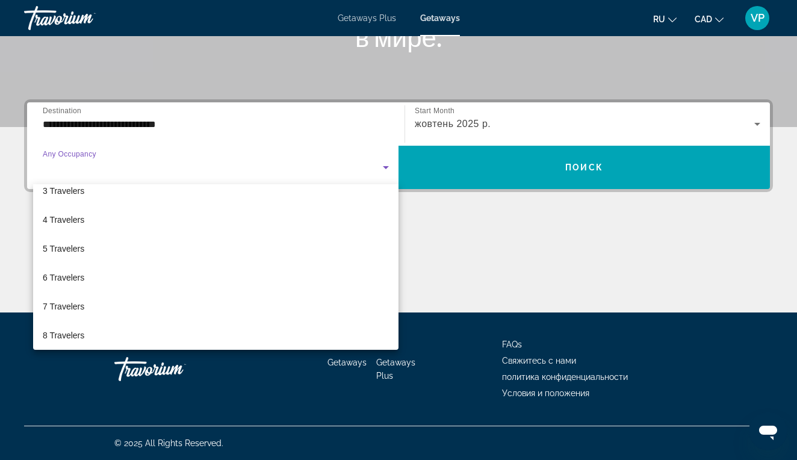
scroll to position [75, 0]
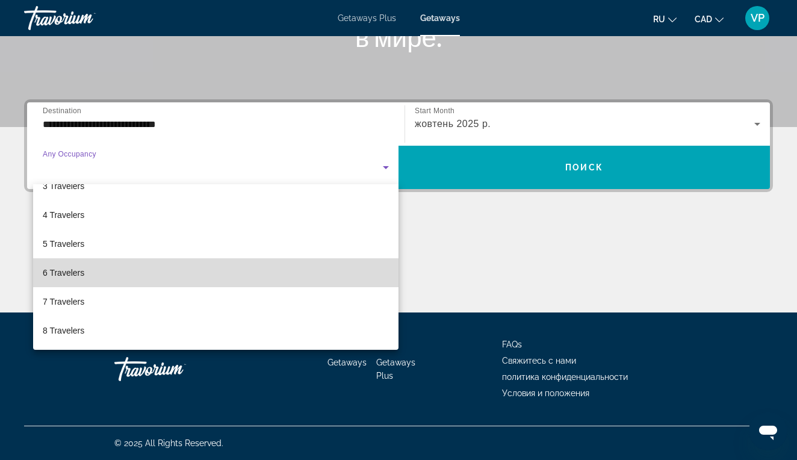
click at [114, 285] on mat-option "6 Travelers" at bounding box center [216, 272] width 366 height 29
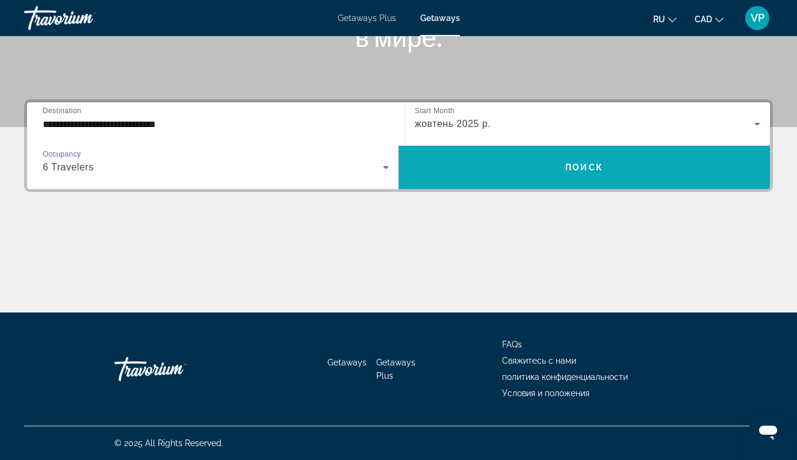
click at [449, 181] on span "Search widget" at bounding box center [585, 167] width 372 height 29
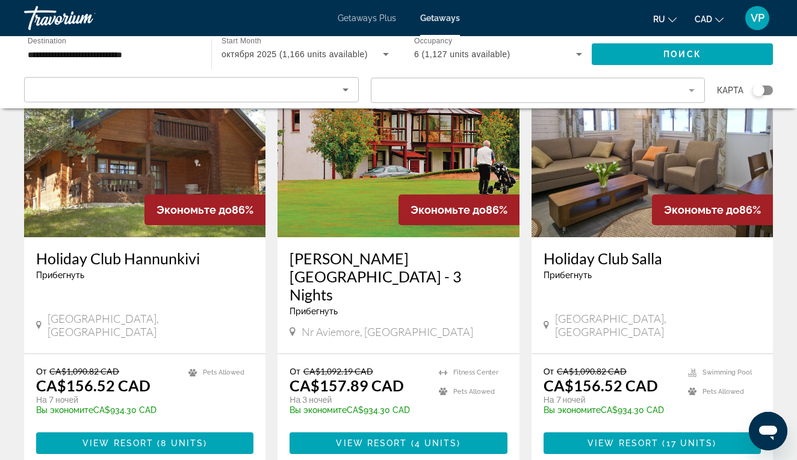
scroll to position [1412, 0]
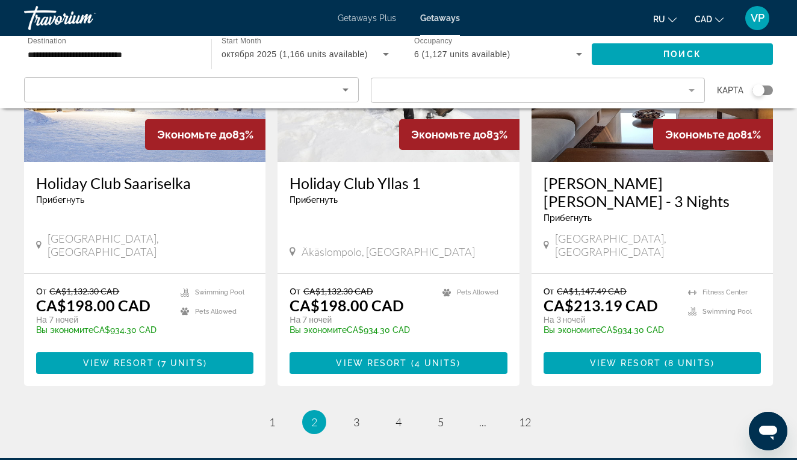
scroll to position [1474, 0]
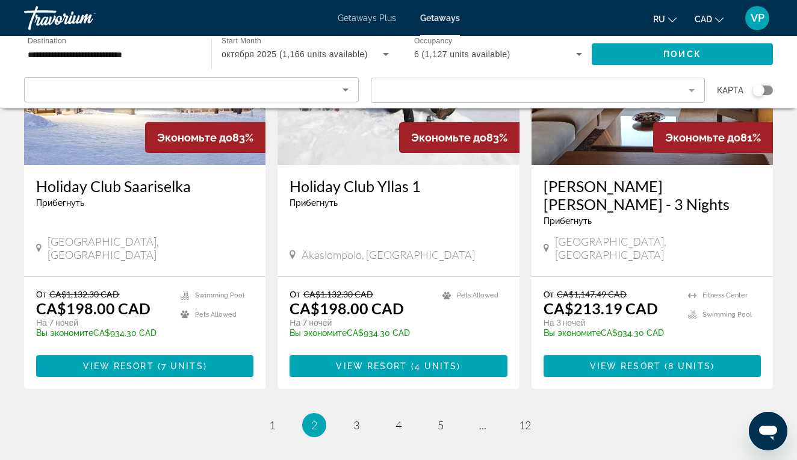
click at [293, 84] on div "Sort by" at bounding box center [188, 90] width 308 height 14
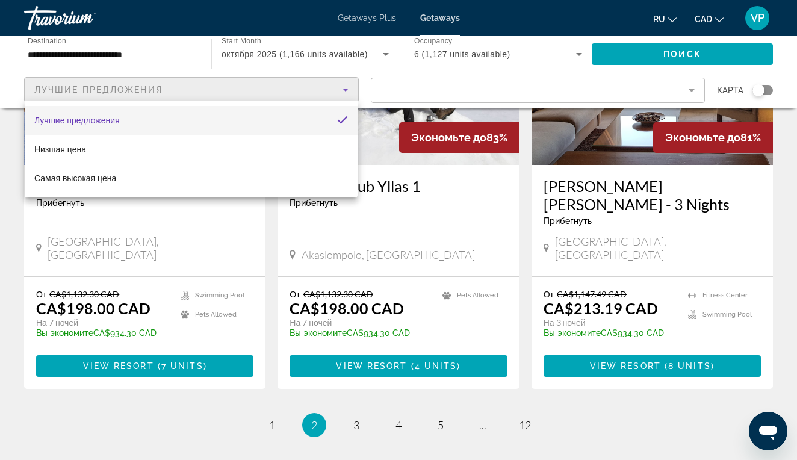
click at [413, 92] on div at bounding box center [398, 230] width 797 height 460
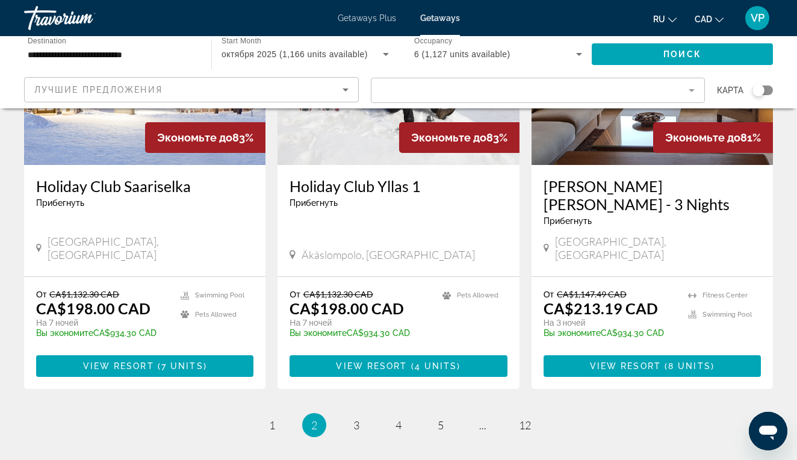
click at [413, 92] on mat-form-field "Filter" at bounding box center [538, 90] width 335 height 25
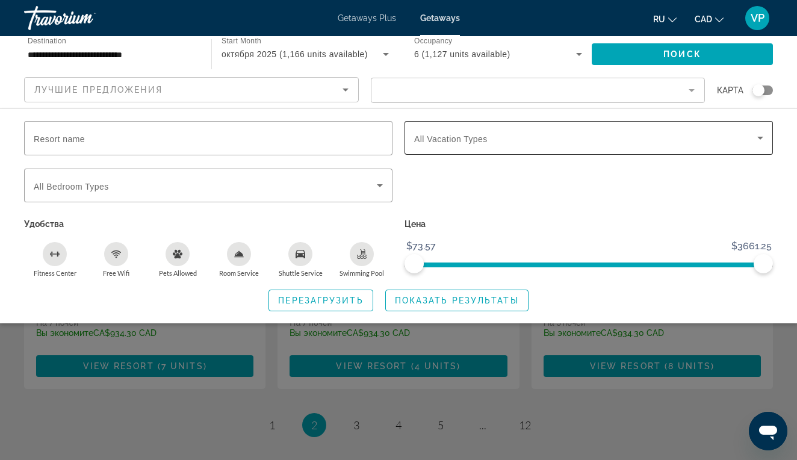
click at [465, 143] on span "All Vacation Types" at bounding box center [450, 139] width 73 height 10
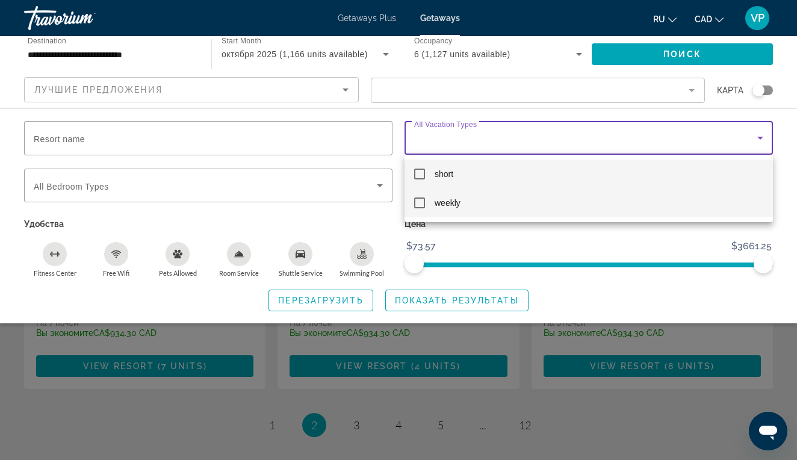
click at [422, 205] on mat-pseudo-checkbox at bounding box center [419, 203] width 11 height 11
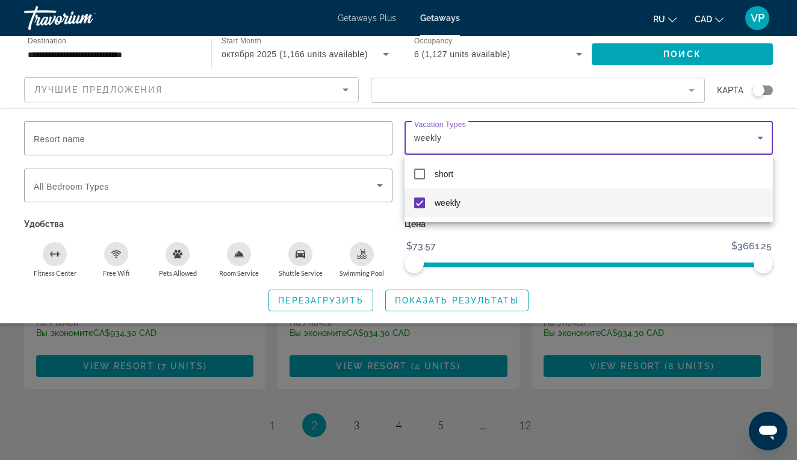
click at [438, 300] on div at bounding box center [398, 230] width 797 height 460
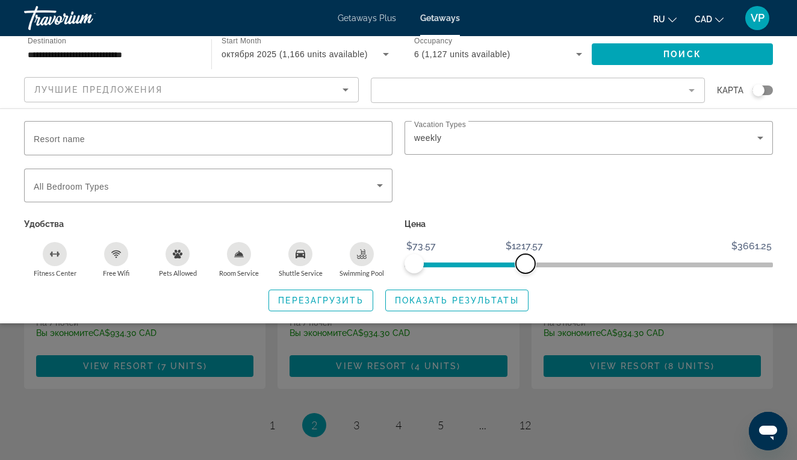
drag, startPoint x: 771, startPoint y: 261, endPoint x: 526, endPoint y: 272, distance: 245.3
click at [526, 272] on span "ngx-slider-max" at bounding box center [525, 263] width 19 height 19
drag, startPoint x: 523, startPoint y: 264, endPoint x: 492, endPoint y: 269, distance: 31.0
click at [492, 269] on span "ngx-slider-max" at bounding box center [491, 263] width 19 height 19
click at [474, 299] on span "Показать результаты" at bounding box center [457, 301] width 124 height 10
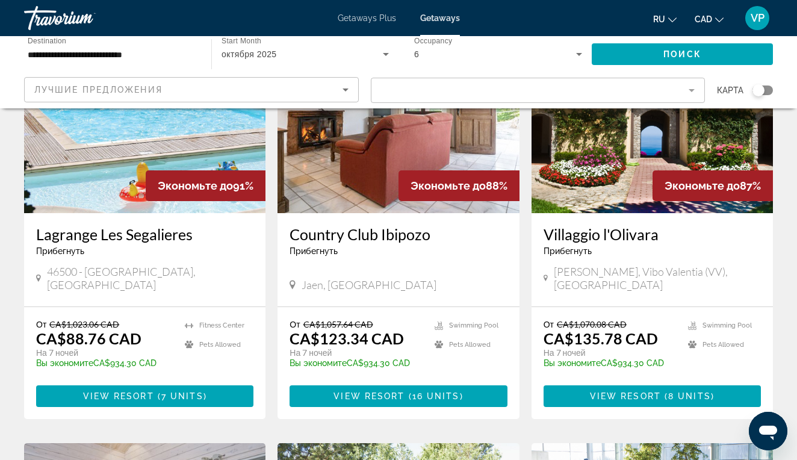
scroll to position [199, 0]
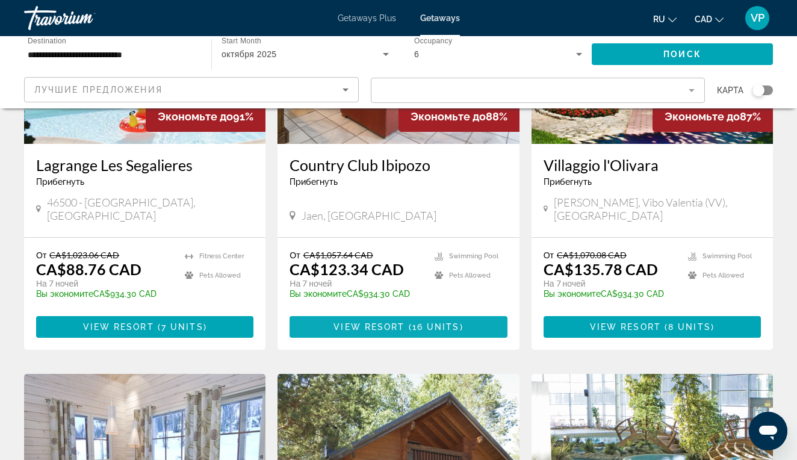
click at [394, 313] on span "Main content" at bounding box center [398, 327] width 217 height 29
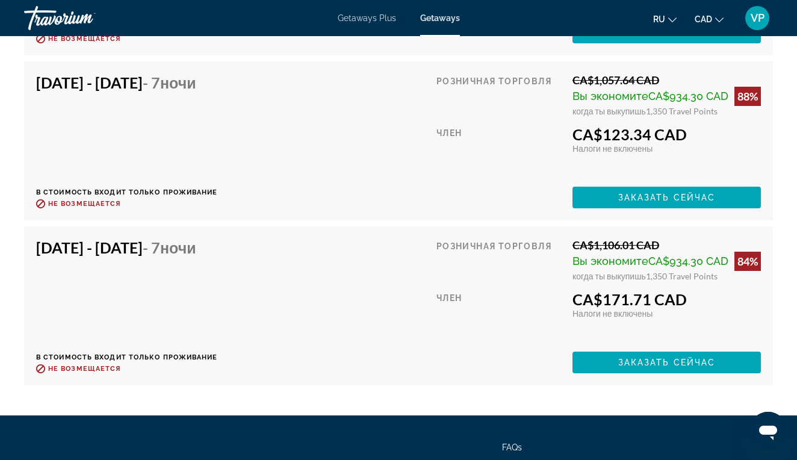
scroll to position [2863, 0]
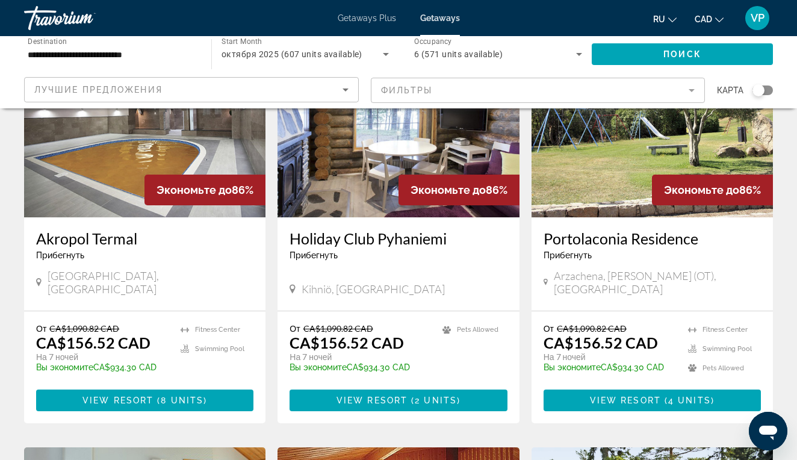
scroll to position [973, 0]
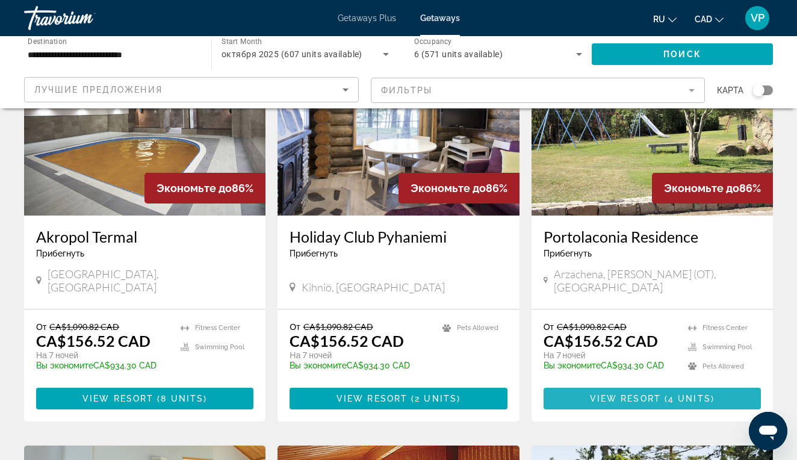
click at [647, 384] on span "Main content" at bounding box center [652, 398] width 217 height 29
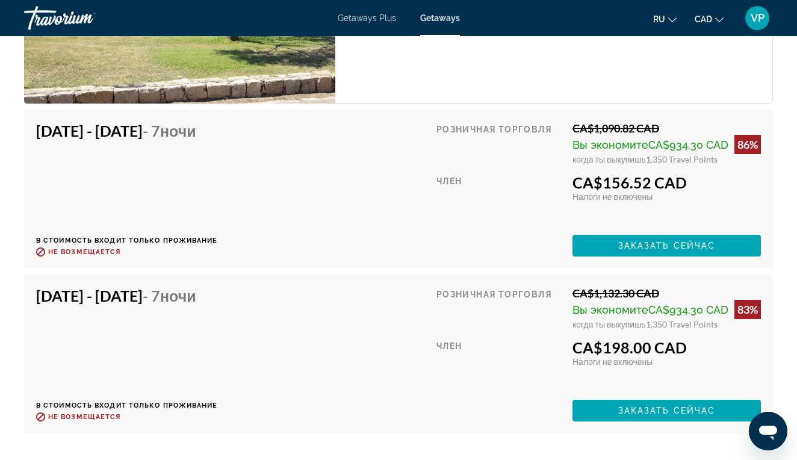
scroll to position [2576, 0]
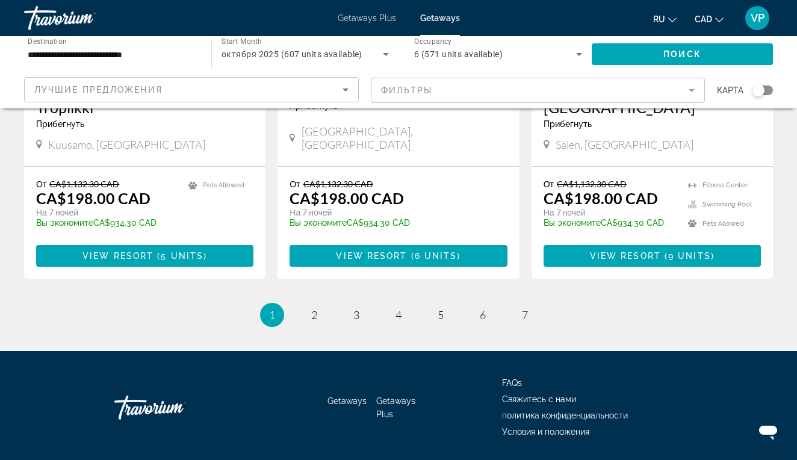
scroll to position [1543, 0]
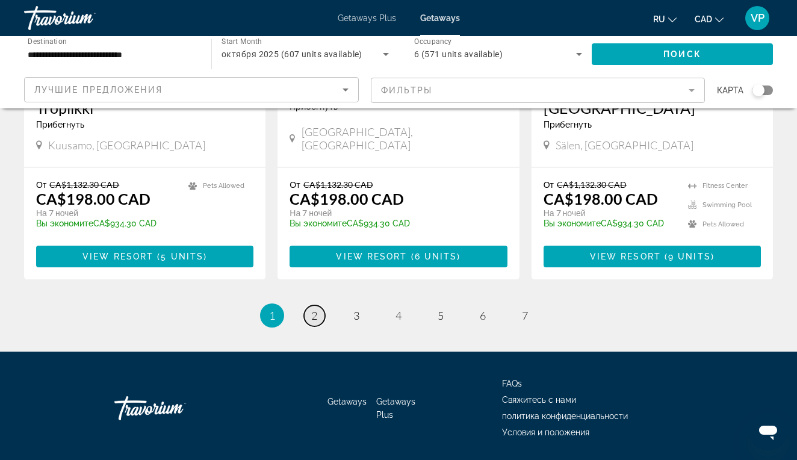
click at [314, 309] on span "2" at bounding box center [314, 315] width 6 height 13
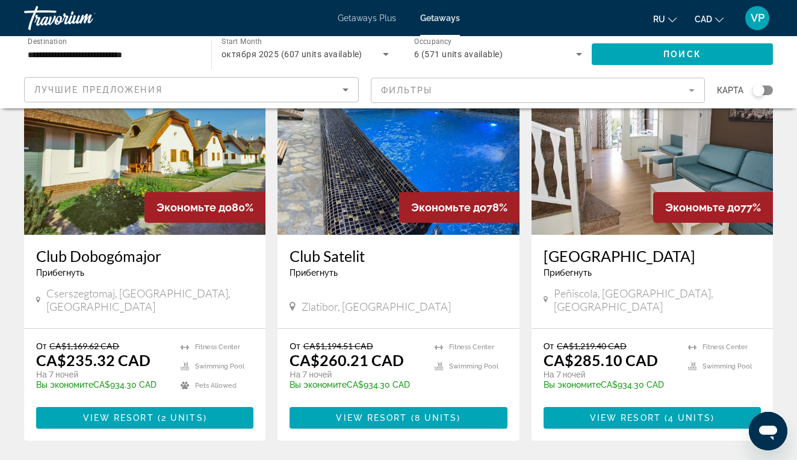
scroll to position [942, 0]
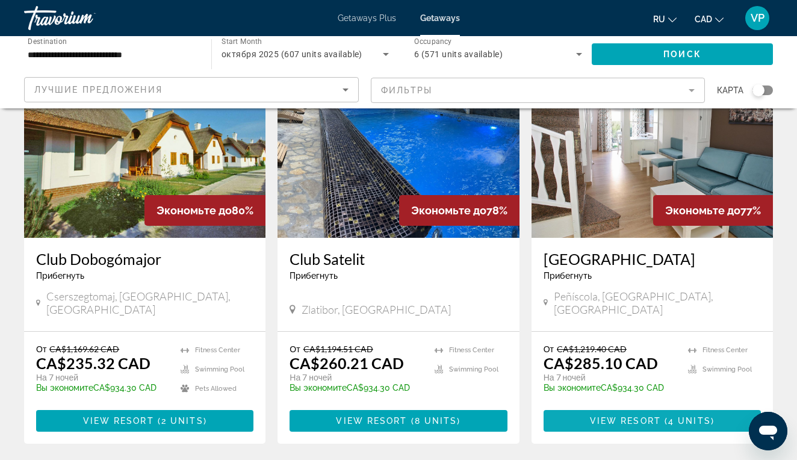
click at [613, 406] on span "Main content" at bounding box center [652, 420] width 217 height 29
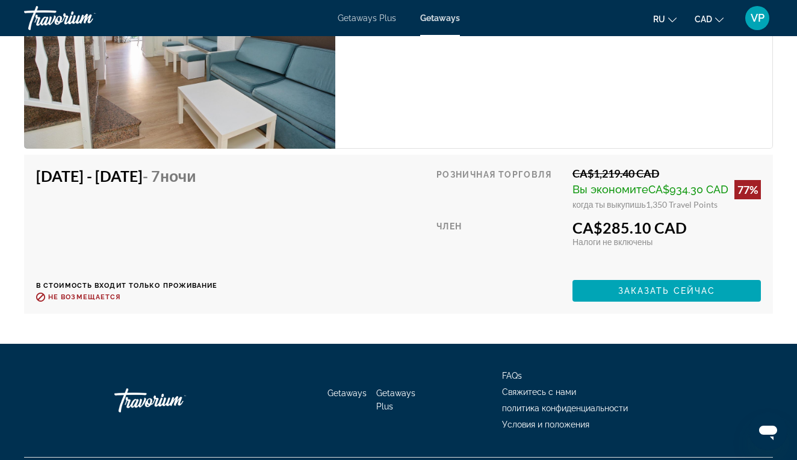
scroll to position [2427, 0]
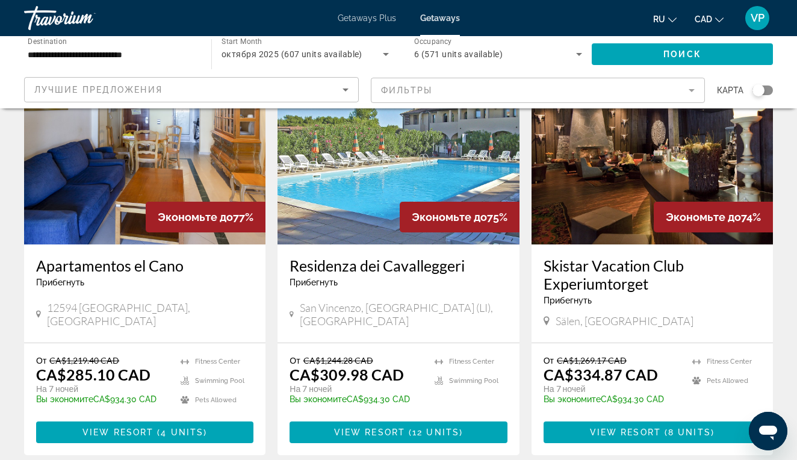
scroll to position [1360, 0]
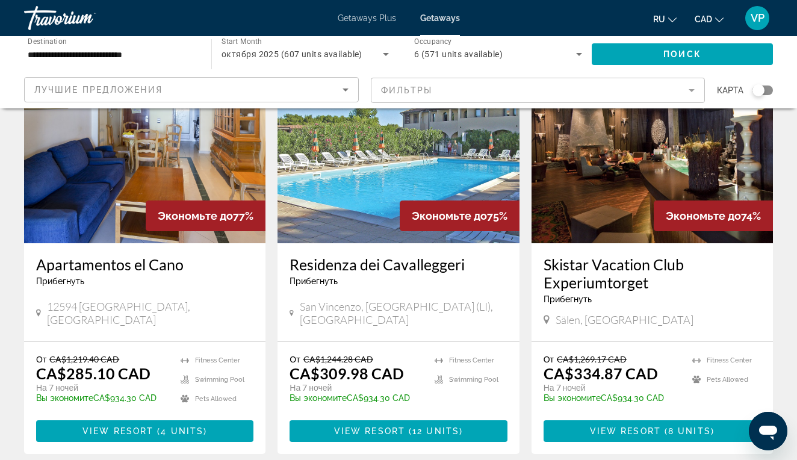
click at [330, 149] on img "Main content" at bounding box center [398, 147] width 241 height 193
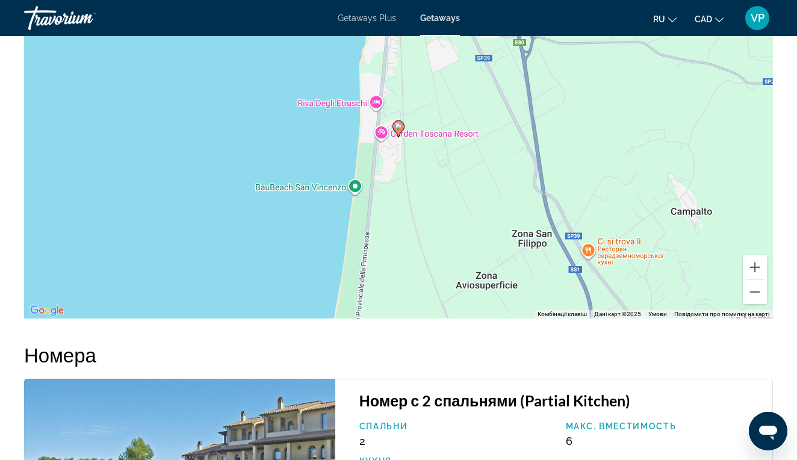
scroll to position [2222, 0]
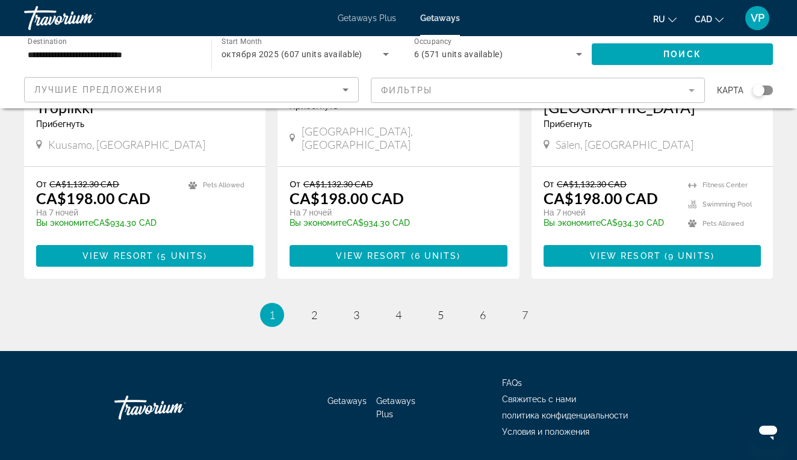
scroll to position [1543, 0]
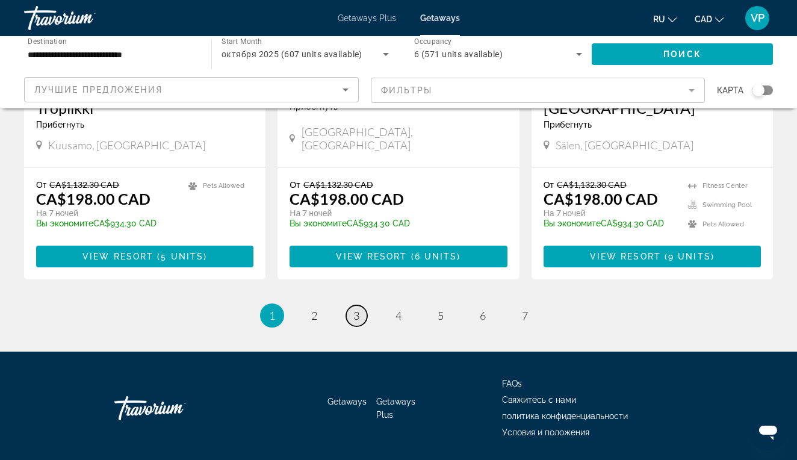
click at [356, 309] on span "3" at bounding box center [356, 315] width 6 height 13
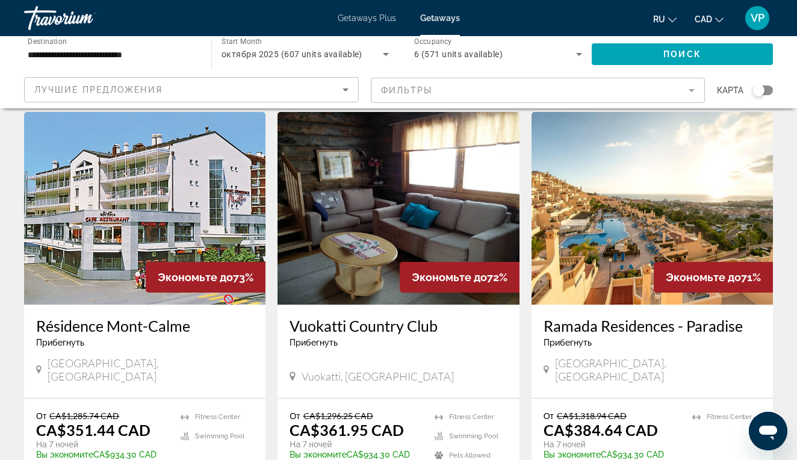
scroll to position [63, 0]
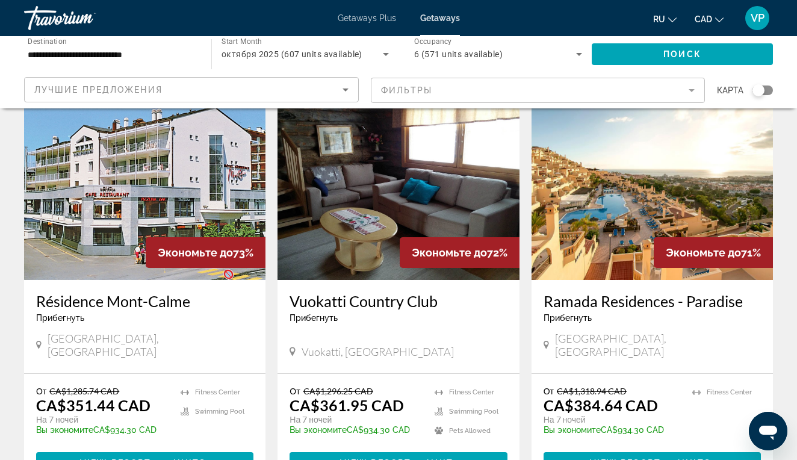
click at [634, 249] on img "Main content" at bounding box center [652, 183] width 241 height 193
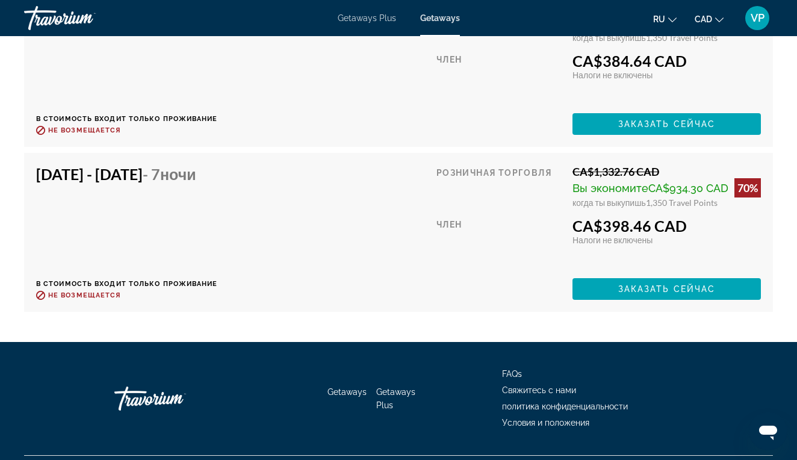
scroll to position [2530, 0]
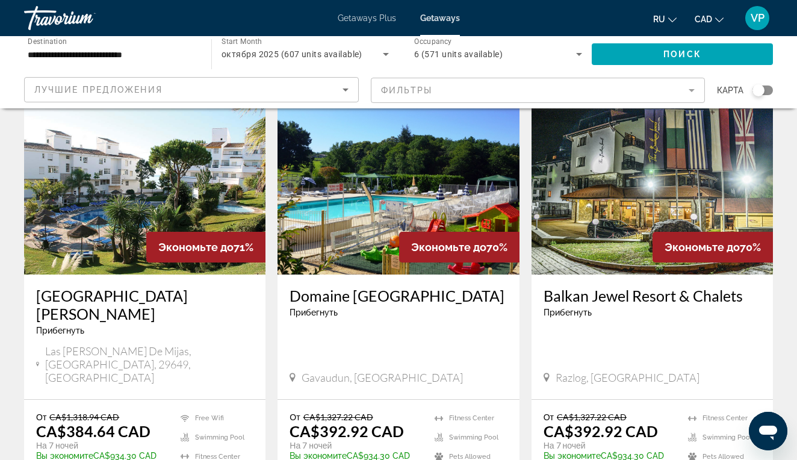
scroll to position [493, 0]
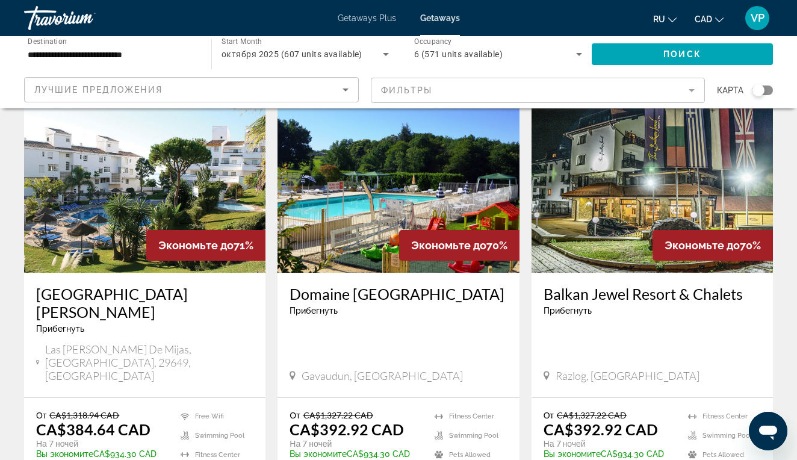
click at [146, 190] on img "Main content" at bounding box center [144, 176] width 241 height 193
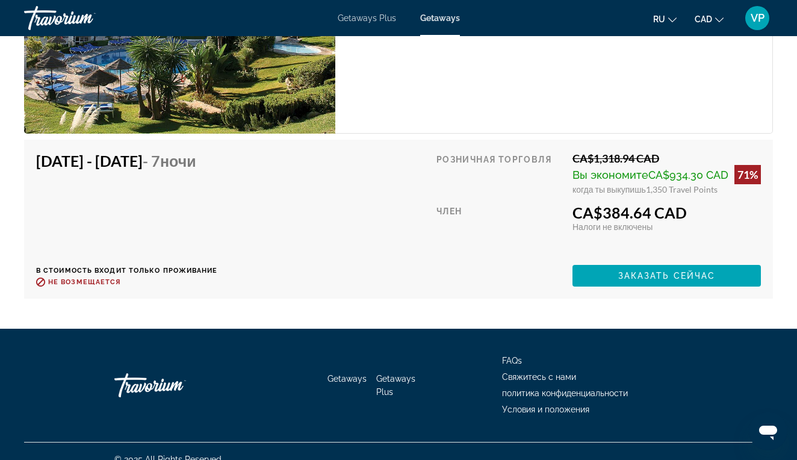
scroll to position [2450, 0]
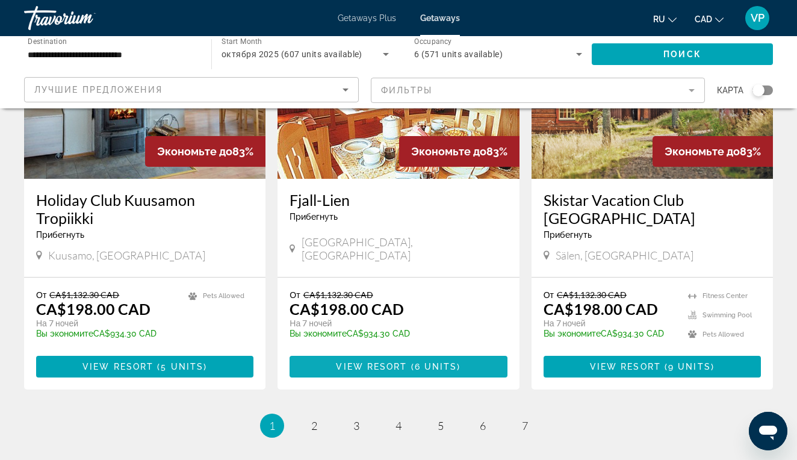
scroll to position [1432, 0]
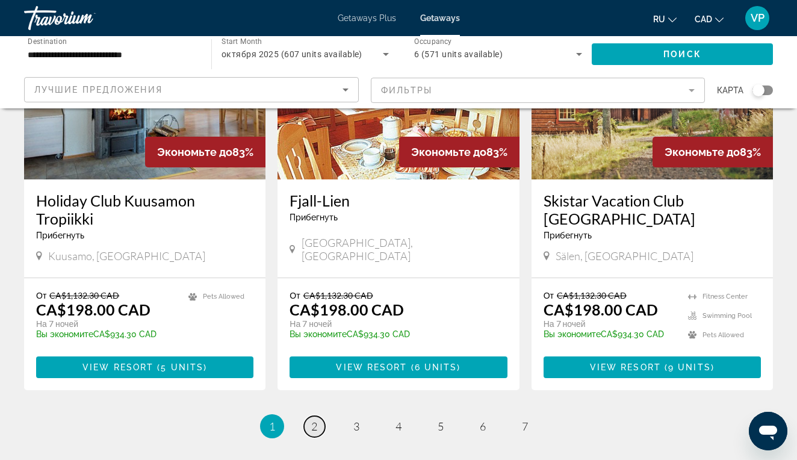
click at [317, 420] on span "2" at bounding box center [314, 426] width 6 height 13
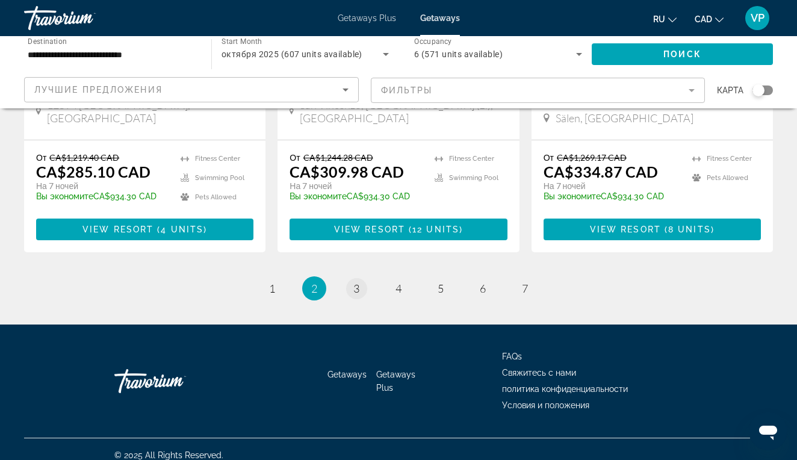
scroll to position [1561, 0]
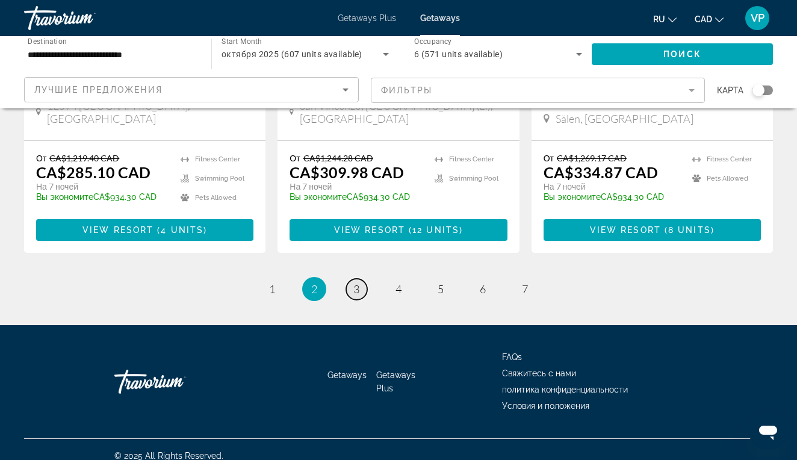
click at [358, 282] on span "3" at bounding box center [356, 288] width 6 height 13
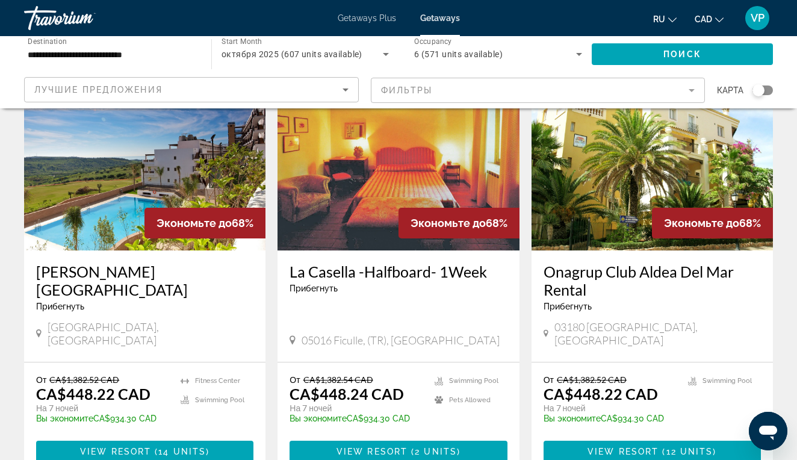
scroll to position [1448, 0]
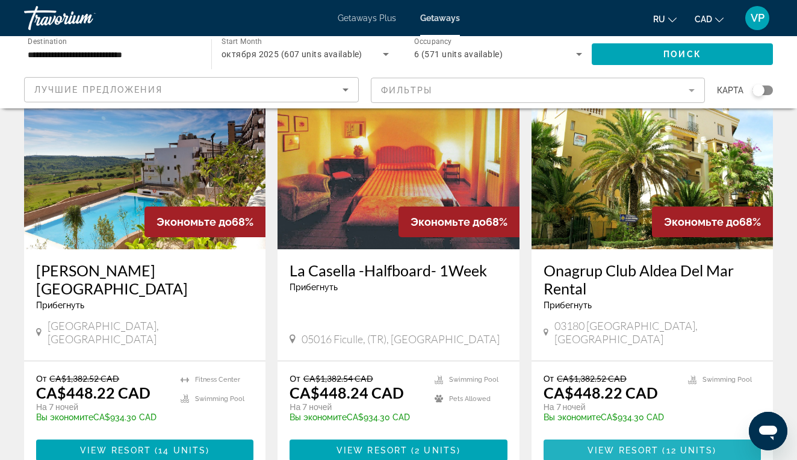
click at [611, 446] on span "View Resort" at bounding box center [623, 451] width 71 height 10
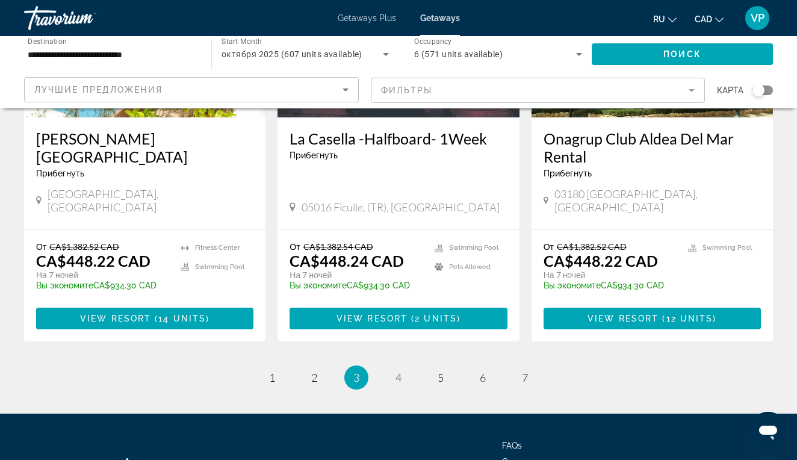
scroll to position [1579, 0]
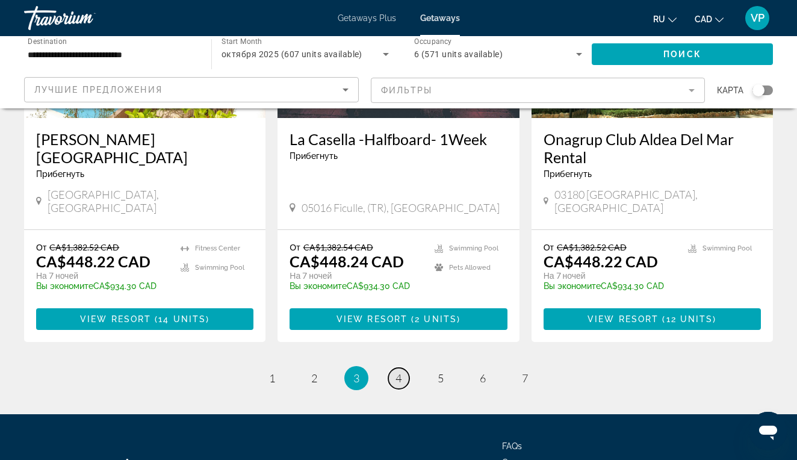
click at [394, 368] on link "page 4" at bounding box center [398, 378] width 21 height 21
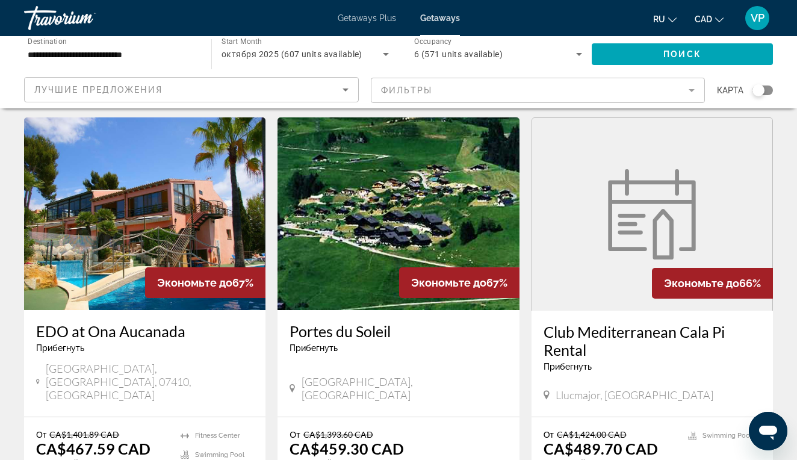
scroll to position [461, 0]
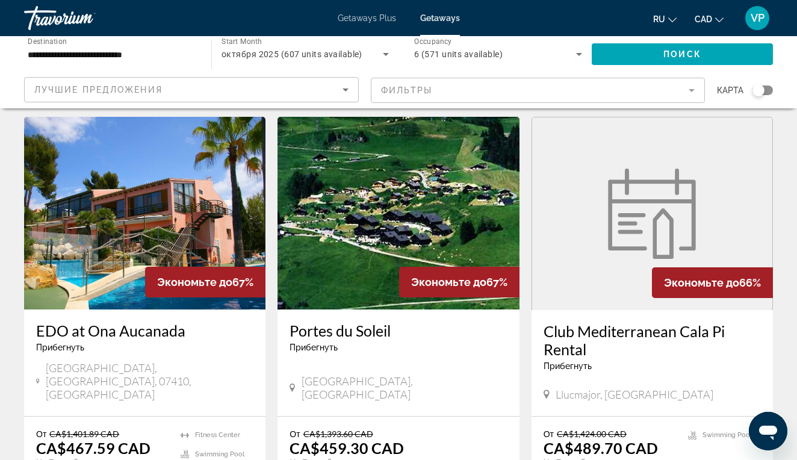
click at [184, 219] on img "Main content" at bounding box center [144, 213] width 241 height 193
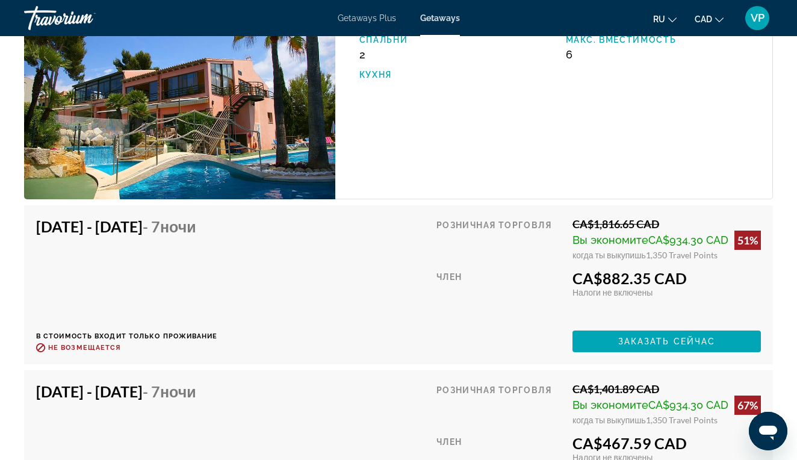
scroll to position [2154, 0]
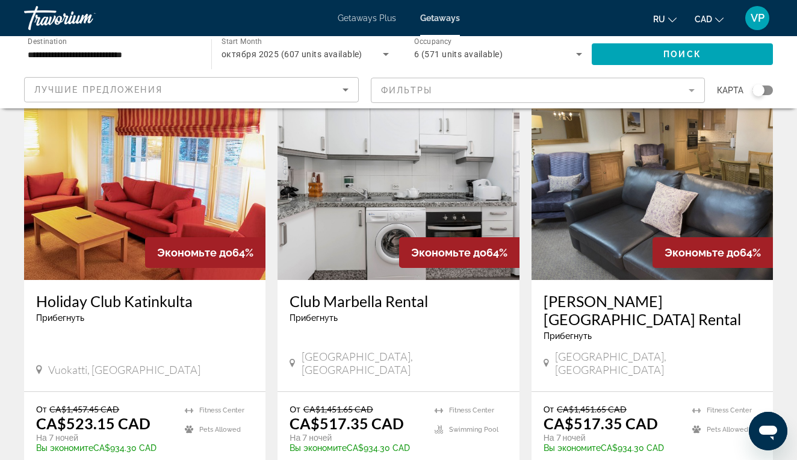
scroll to position [1365, 0]
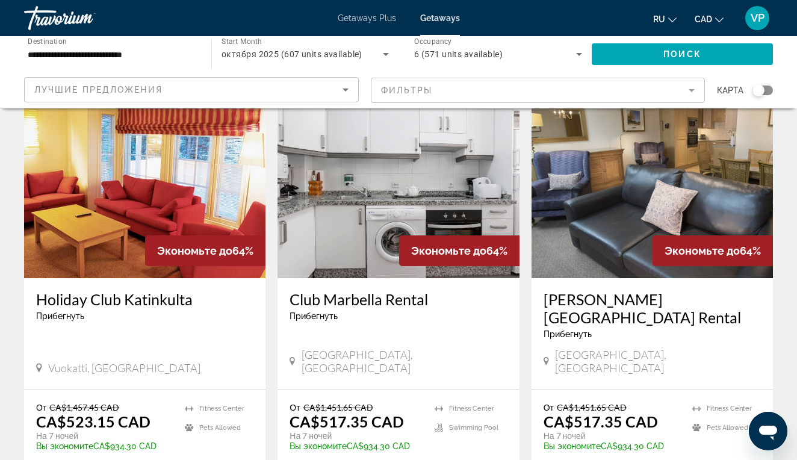
click at [369, 199] on img "Main content" at bounding box center [398, 182] width 241 height 193
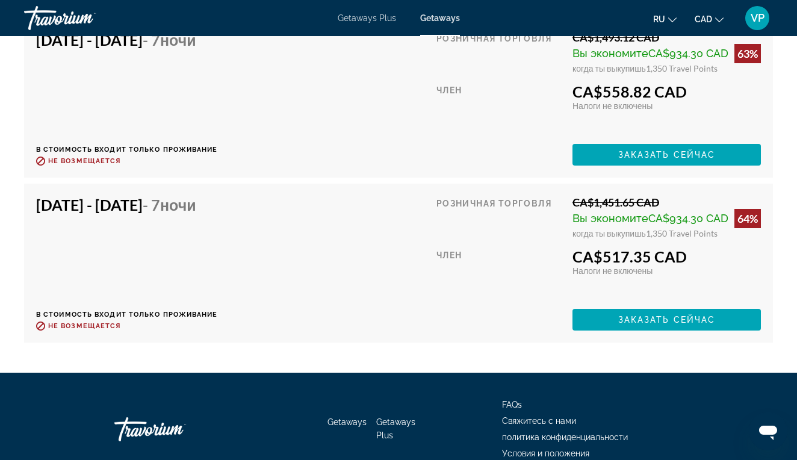
scroll to position [2669, 0]
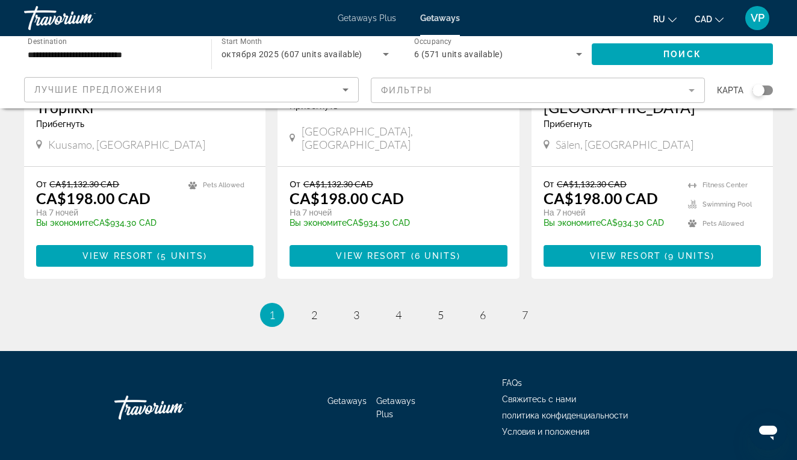
scroll to position [1543, 0]
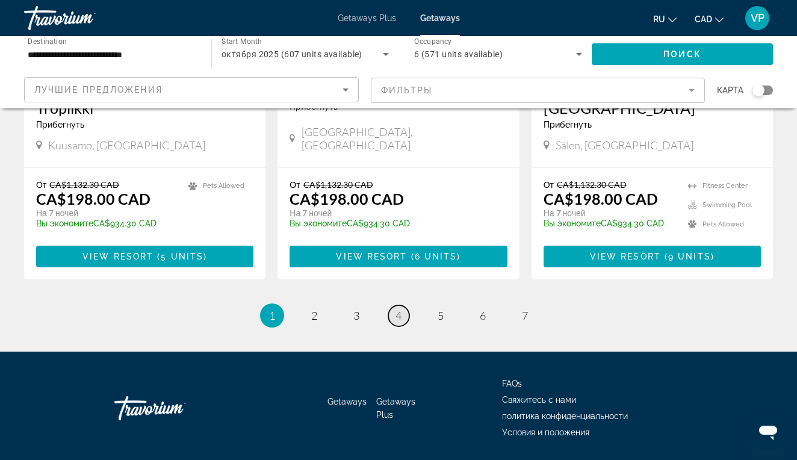
click at [394, 305] on link "page 4" at bounding box center [398, 315] width 21 height 21
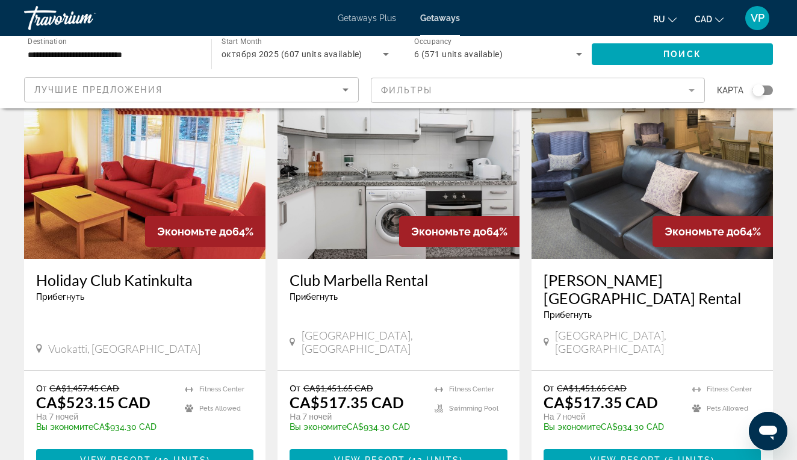
scroll to position [1385, 0]
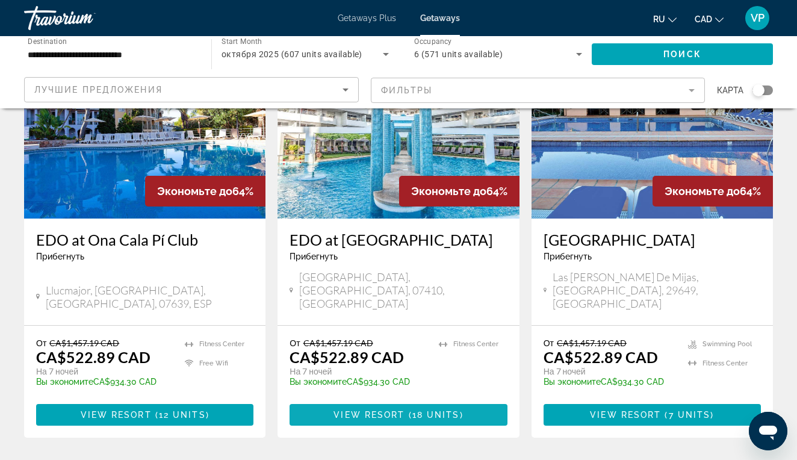
scroll to position [136, 0]
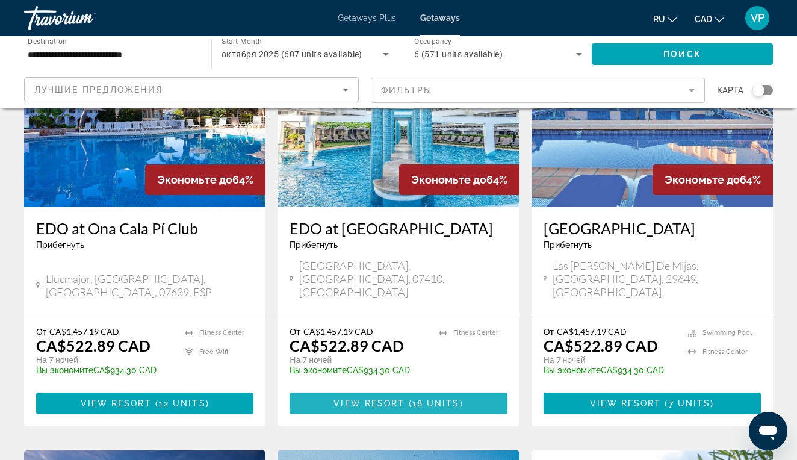
click at [385, 399] on span "View Resort" at bounding box center [369, 404] width 71 height 10
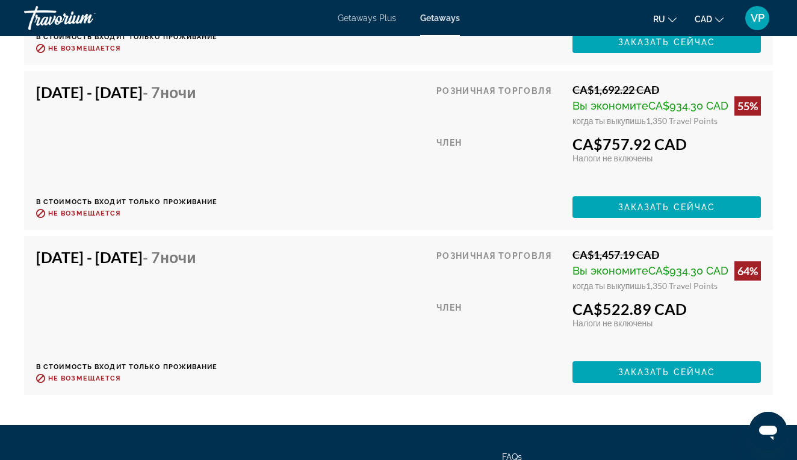
scroll to position [2739, 0]
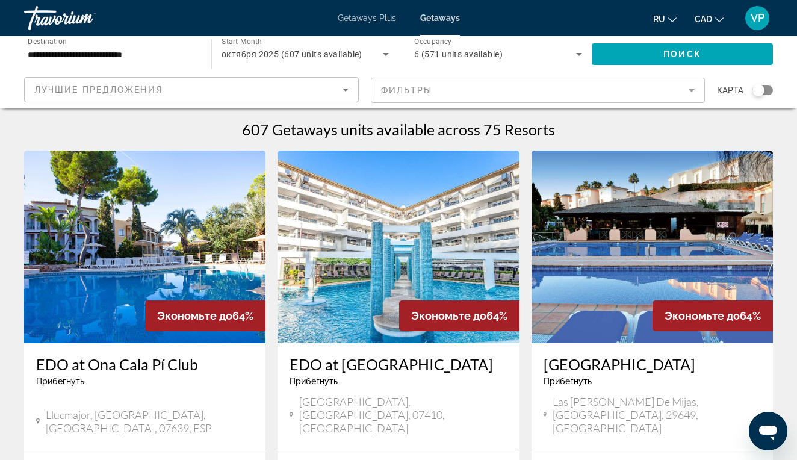
click at [167, 204] on img "Main content" at bounding box center [144, 247] width 241 height 193
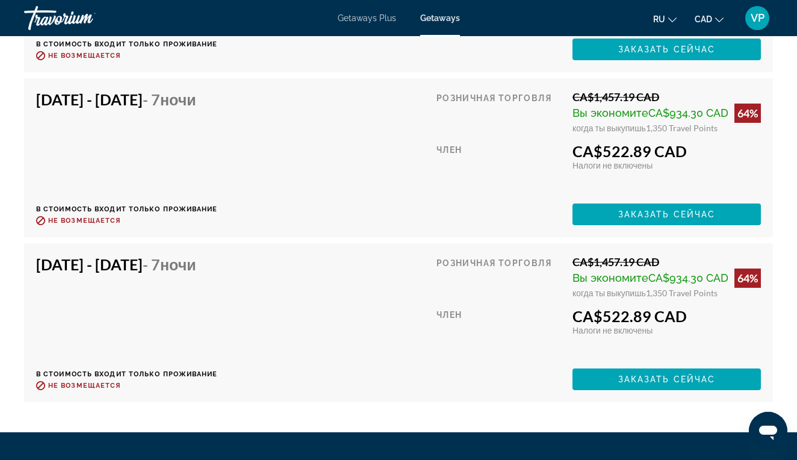
scroll to position [2450, 0]
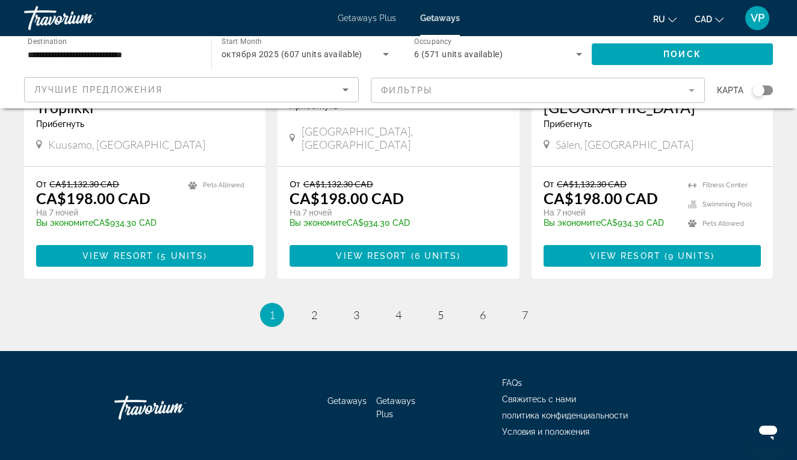
scroll to position [1543, 0]
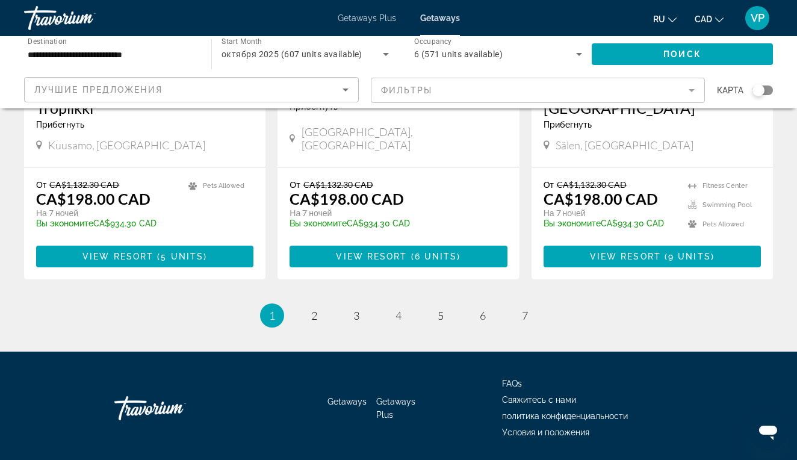
click at [462, 304] on ul "1 / 7 You're on page 1 page 2 page 3 page 4 page 5 page 6 page 7" at bounding box center [398, 316] width 749 height 24
click at [478, 305] on link "page 6" at bounding box center [483, 315] width 21 height 21
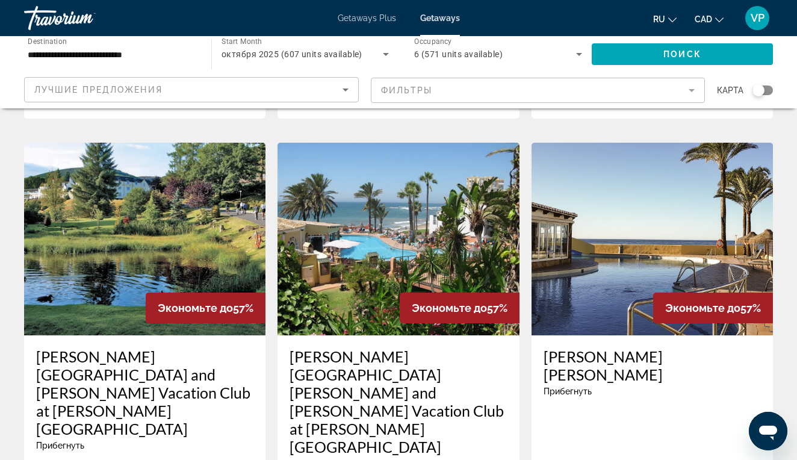
scroll to position [430, 0]
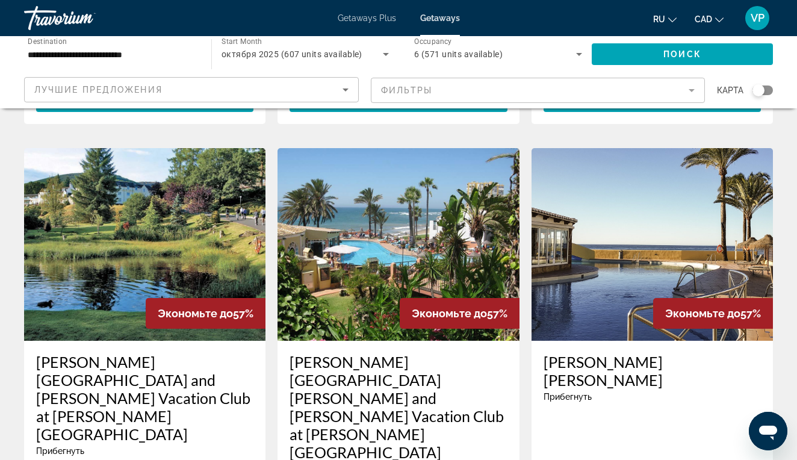
click at [437, 298] on div "Экономьте до 57%" at bounding box center [460, 313] width 120 height 31
click at [448, 235] on img "Main content" at bounding box center [398, 244] width 241 height 193
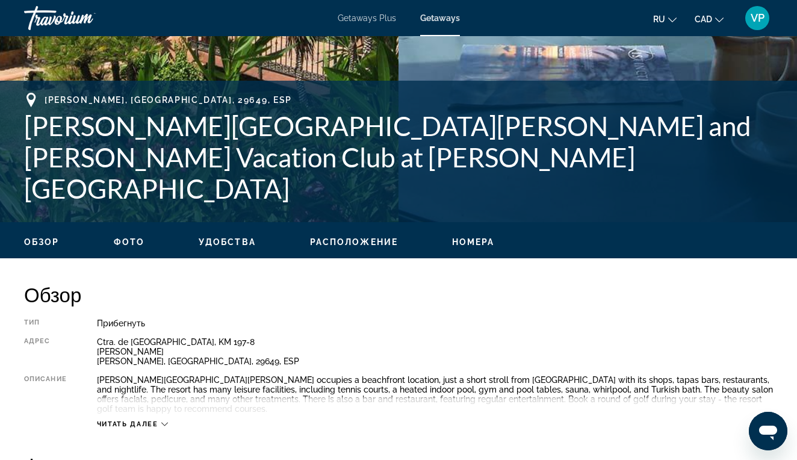
scroll to position [385, 0]
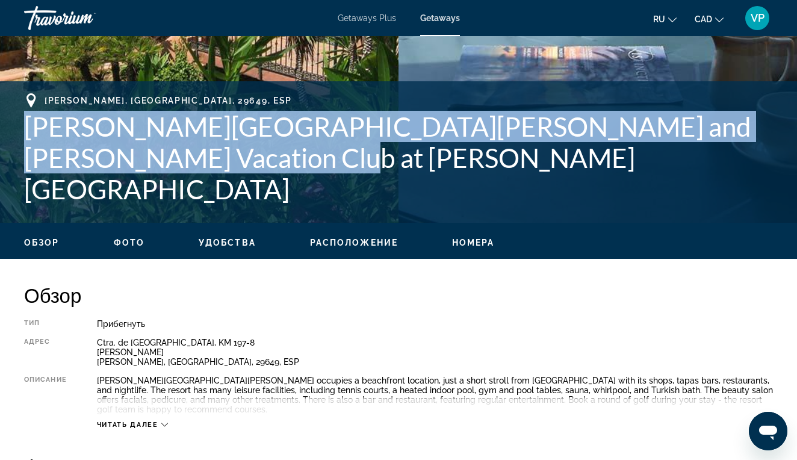
drag, startPoint x: 25, startPoint y: 154, endPoint x: 268, endPoint y: 196, distance: 246.2
click at [268, 196] on h1 "Macdonald Doña Lola Resort and Macdonald Vacation Club at Doña Lola Resort" at bounding box center [398, 158] width 749 height 94
copy h1 "Macdonald Doña Lola Resort and Macdonald Vacation Club at Doña Lola Resort"
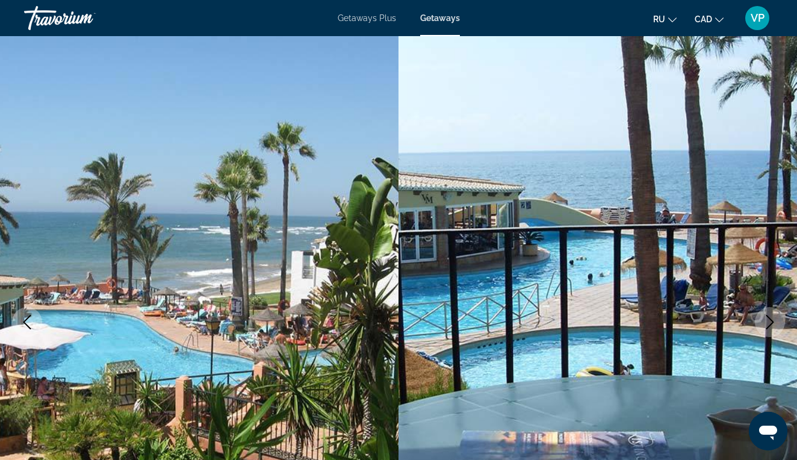
scroll to position [0, 0]
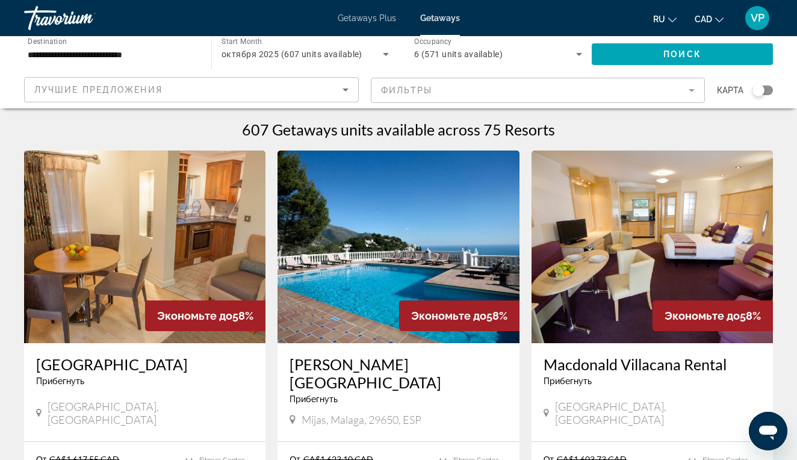
click at [375, 239] on img "Main content" at bounding box center [398, 247] width 241 height 193
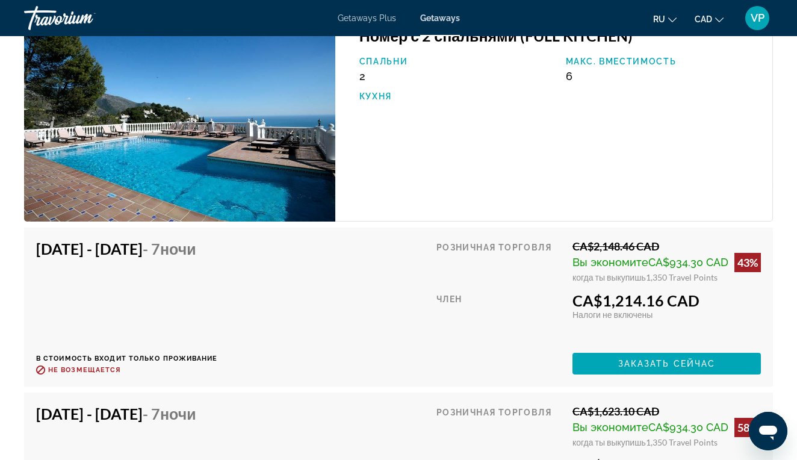
scroll to position [2115, 0]
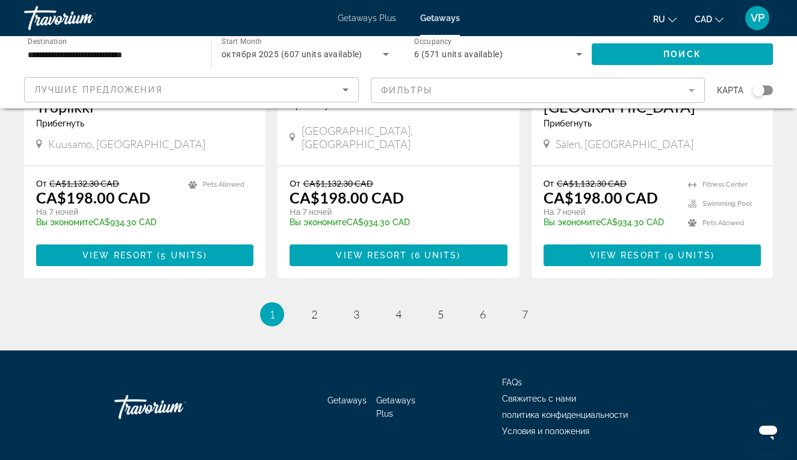
scroll to position [1543, 0]
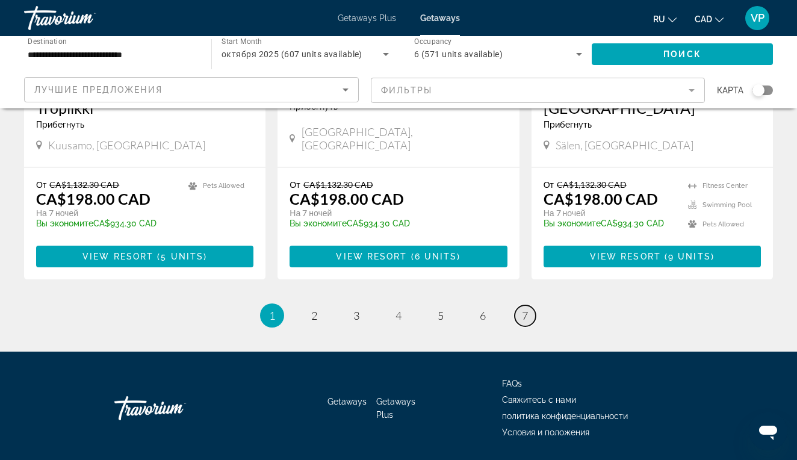
click at [530, 305] on link "page 7" at bounding box center [525, 315] width 21 height 21
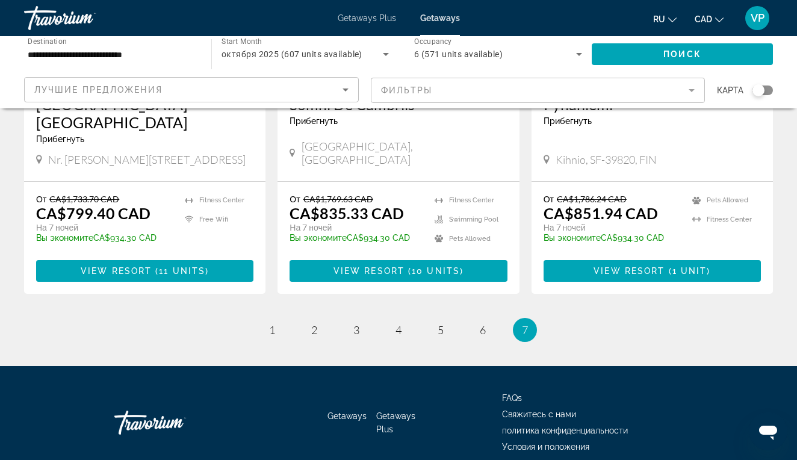
scroll to position [261, 0]
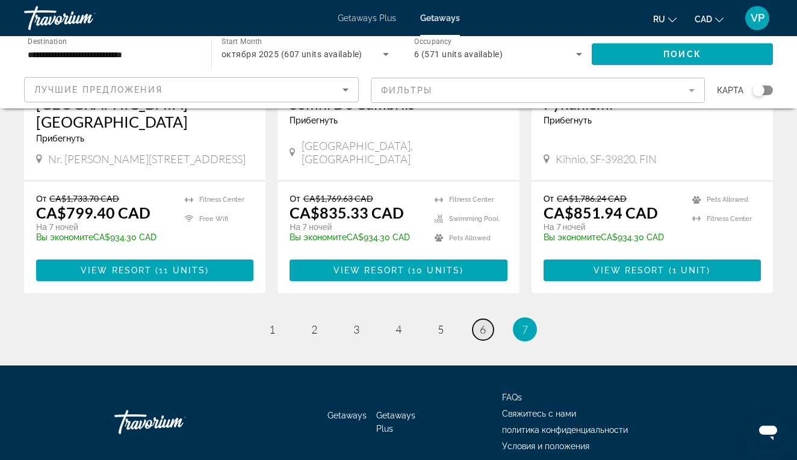
click at [481, 330] on span "6" at bounding box center [483, 329] width 6 height 13
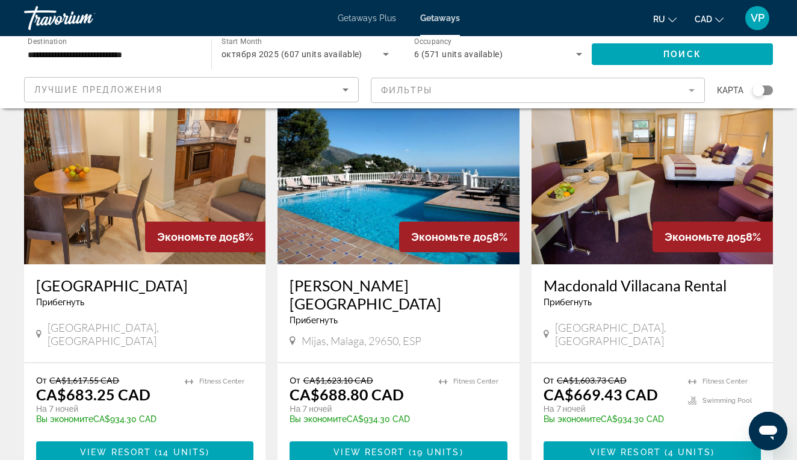
scroll to position [82, 0]
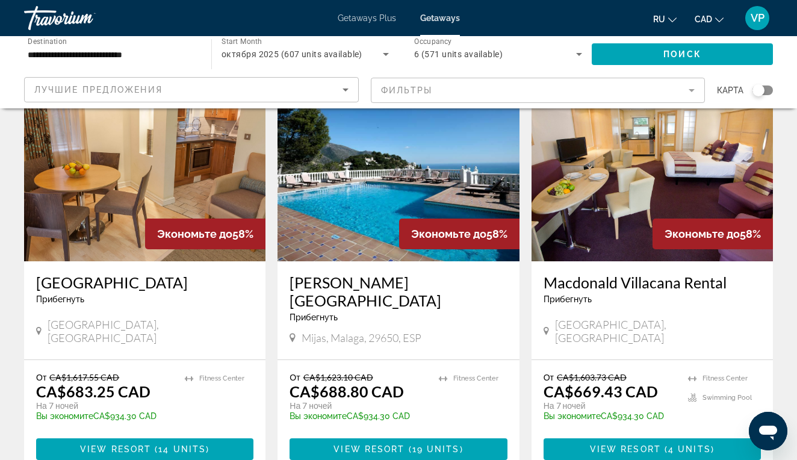
click at [647, 206] on img "Main content" at bounding box center [652, 165] width 241 height 193
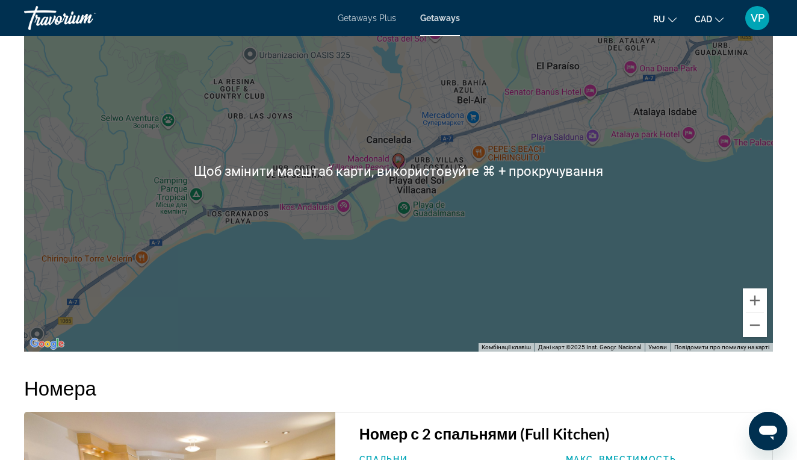
scroll to position [1878, 0]
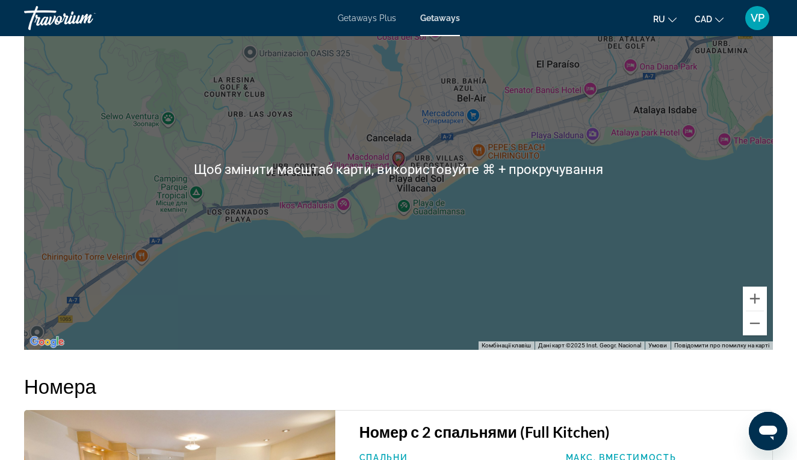
click at [405, 257] on div "Увімкніть режим перетягування за допомогою клавіатури, натиснувши Alt + Enter. …" at bounding box center [398, 169] width 749 height 361
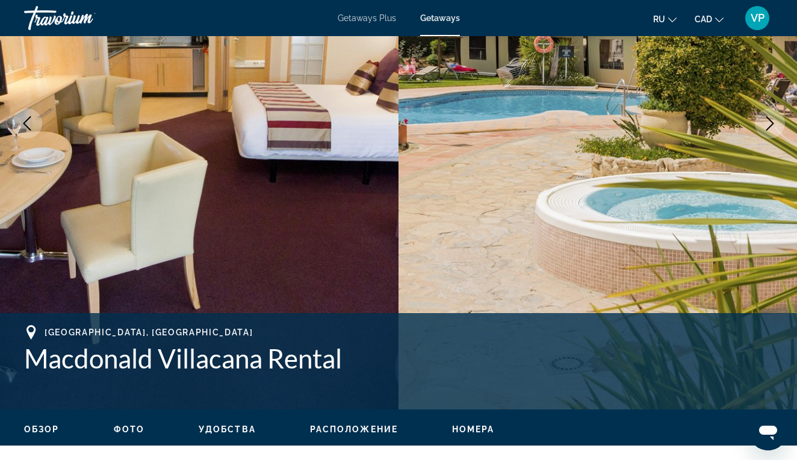
scroll to position [181, 0]
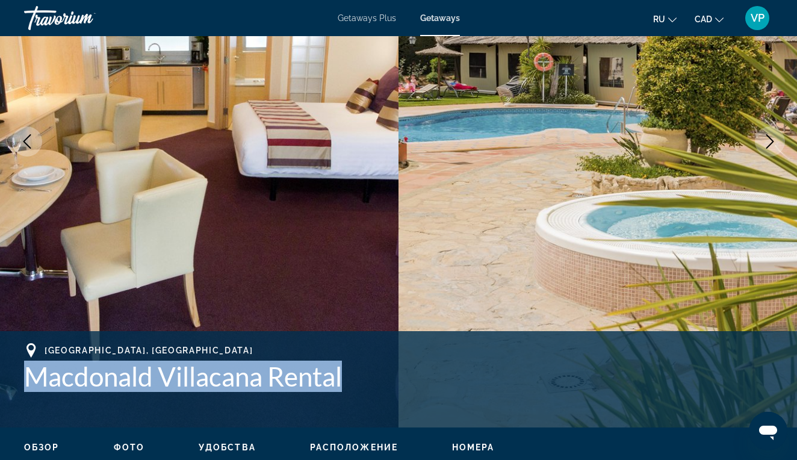
drag, startPoint x: 22, startPoint y: 382, endPoint x: 340, endPoint y: 397, distance: 318.3
click at [340, 397] on div "Malaga, Spain Macdonald Villacana Rental Адрес Carretera de Cadiz kilometro 165…" at bounding box center [398, 379] width 797 height 72
copy h1 "Macdonald Villacana Rental"
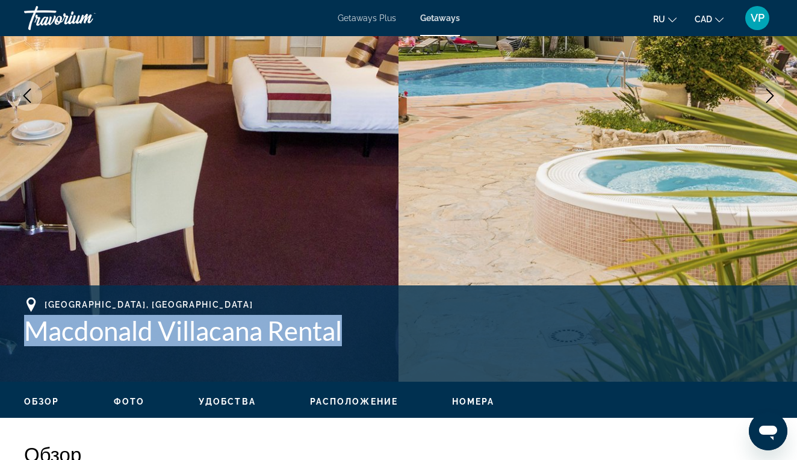
scroll to position [225, 0]
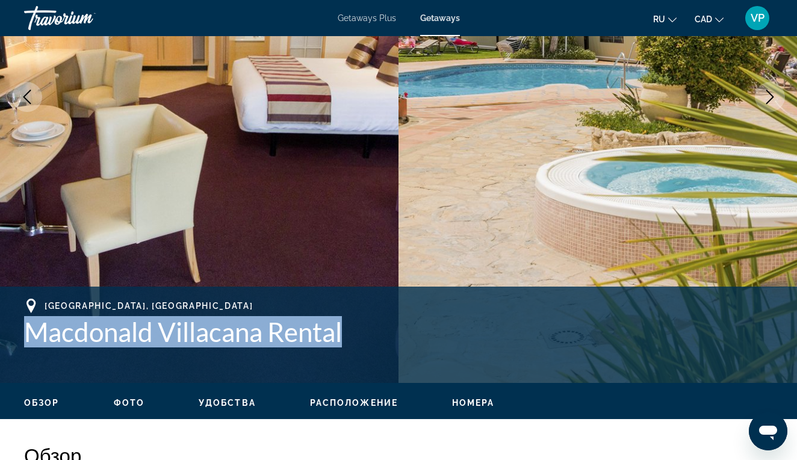
click at [779, 87] on button "Next image" at bounding box center [770, 97] width 30 height 30
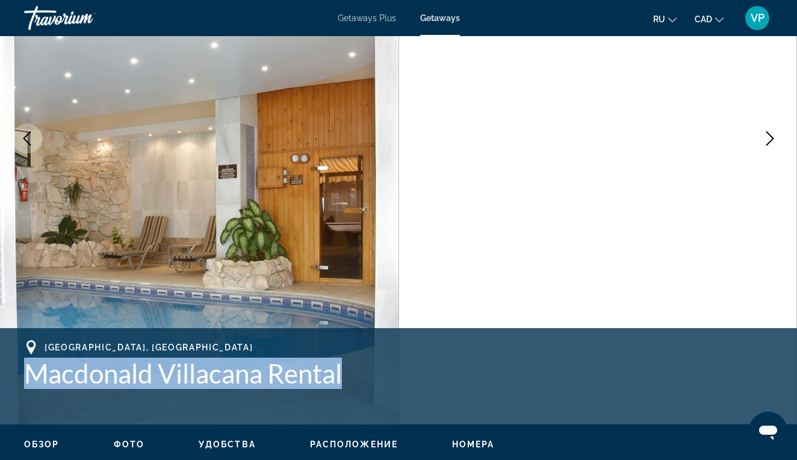
scroll to position [182, 0]
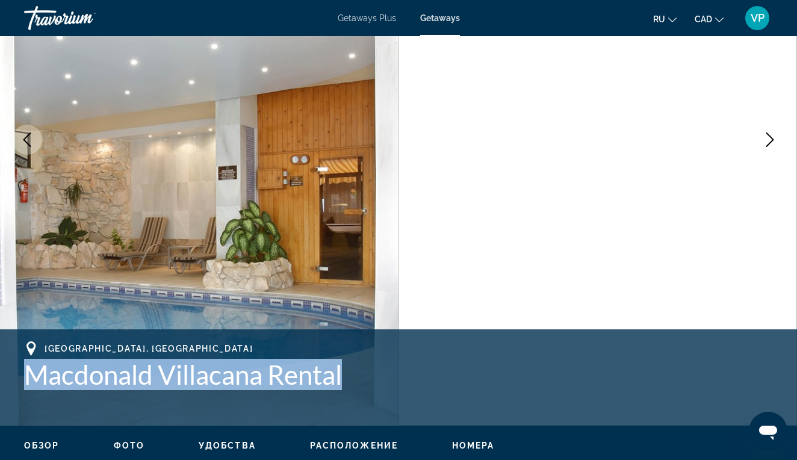
click at [771, 136] on icon "Next image" at bounding box center [770, 139] width 14 height 14
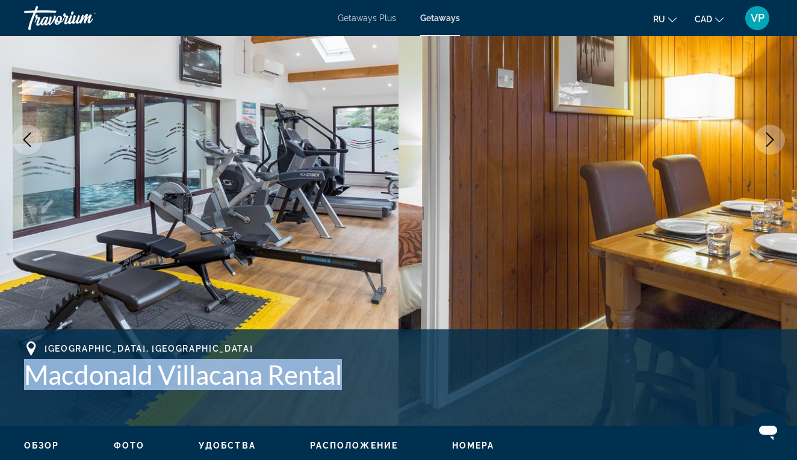
click at [771, 136] on icon "Next image" at bounding box center [770, 139] width 14 height 14
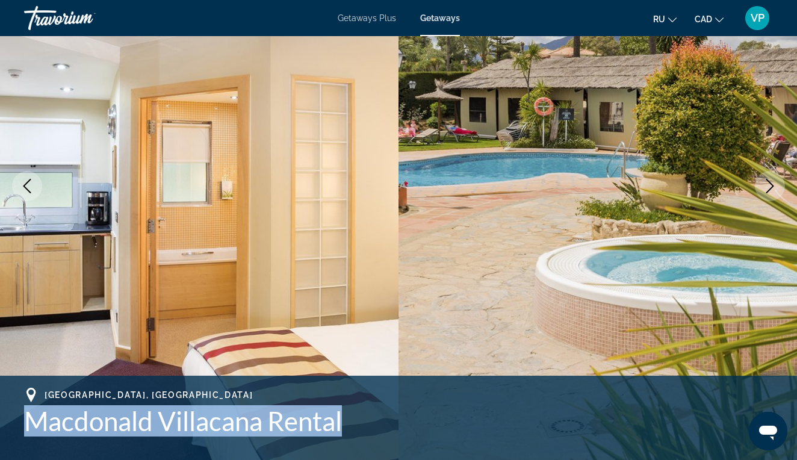
scroll to position [135, 0]
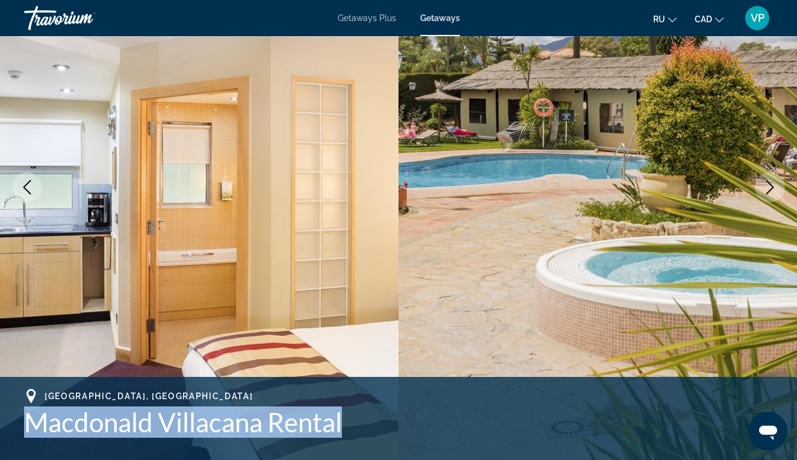
click at [771, 186] on icon "Next image" at bounding box center [770, 187] width 14 height 14
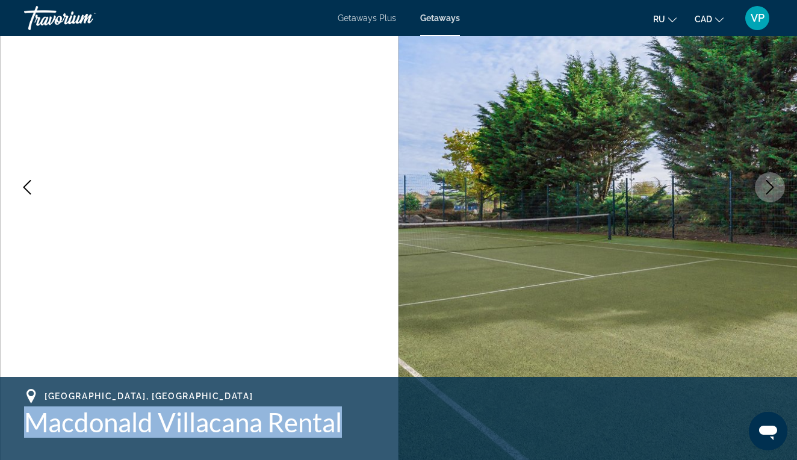
click at [771, 186] on icon "Next image" at bounding box center [770, 187] width 14 height 14
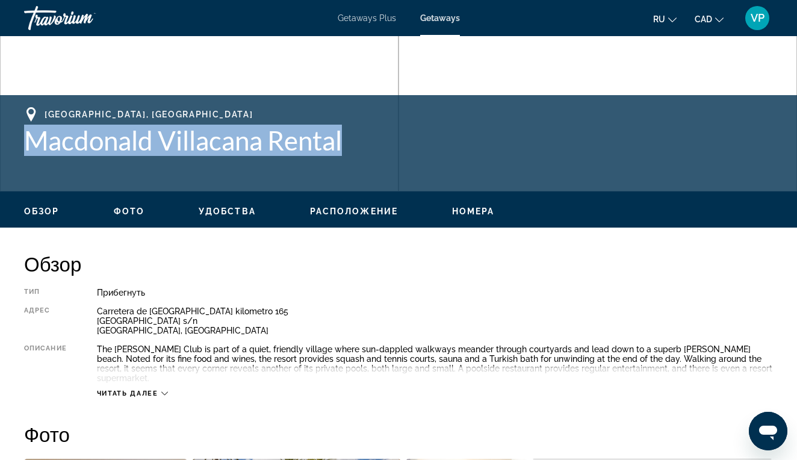
scroll to position [452, 0]
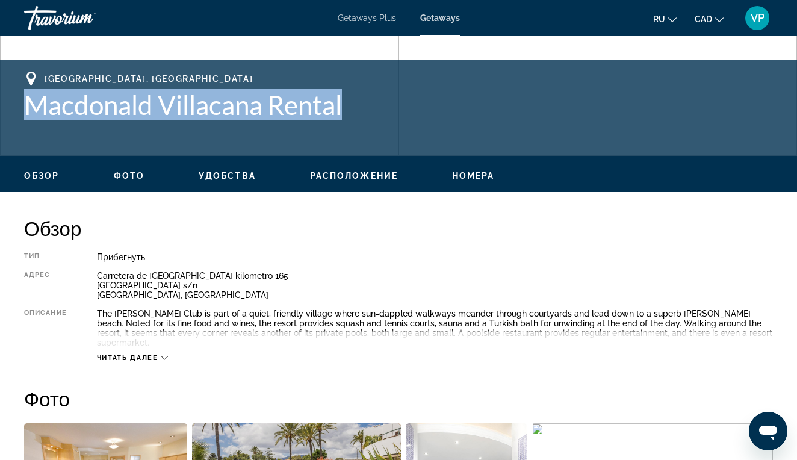
click at [123, 178] on span "Фото" at bounding box center [129, 176] width 31 height 10
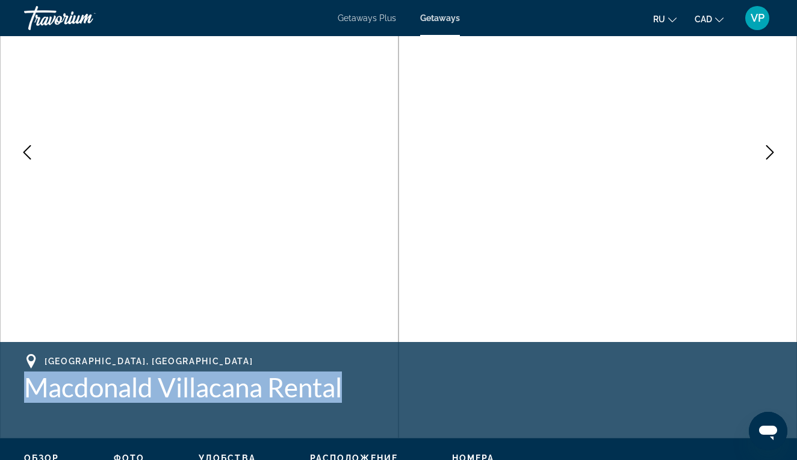
scroll to position [171, 0]
